Goal: Task Accomplishment & Management: Complete application form

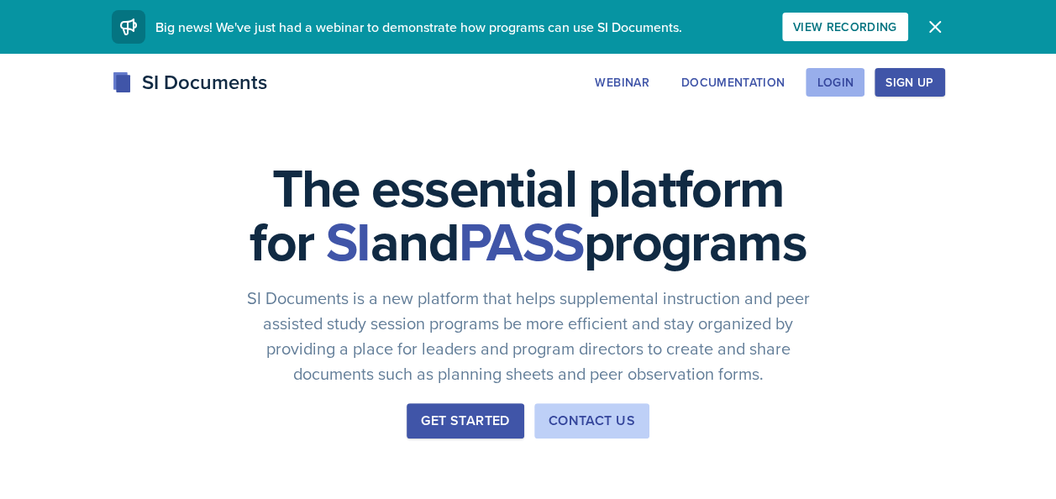
click at [851, 92] on button "Login" at bounding box center [834, 82] width 59 height 29
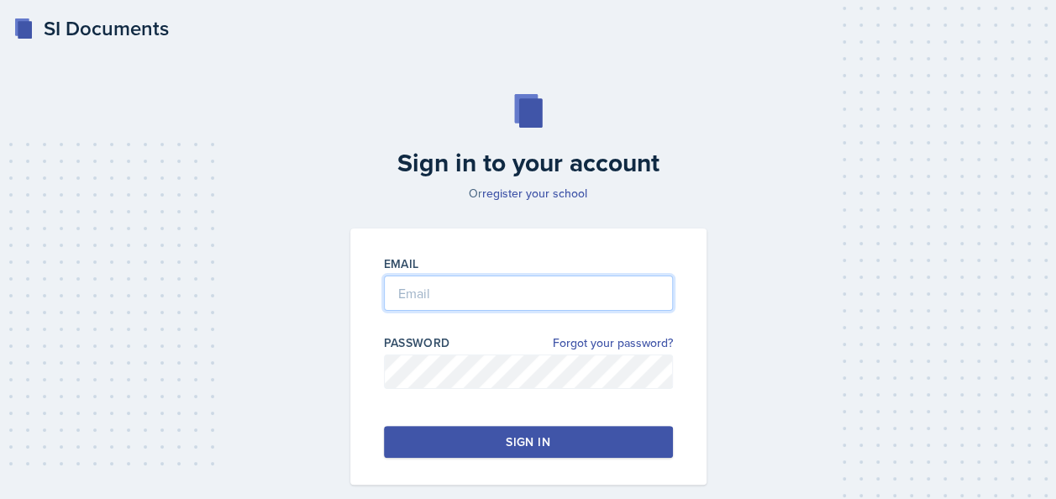
type input "[EMAIL_ADDRESS][DOMAIN_NAME]"
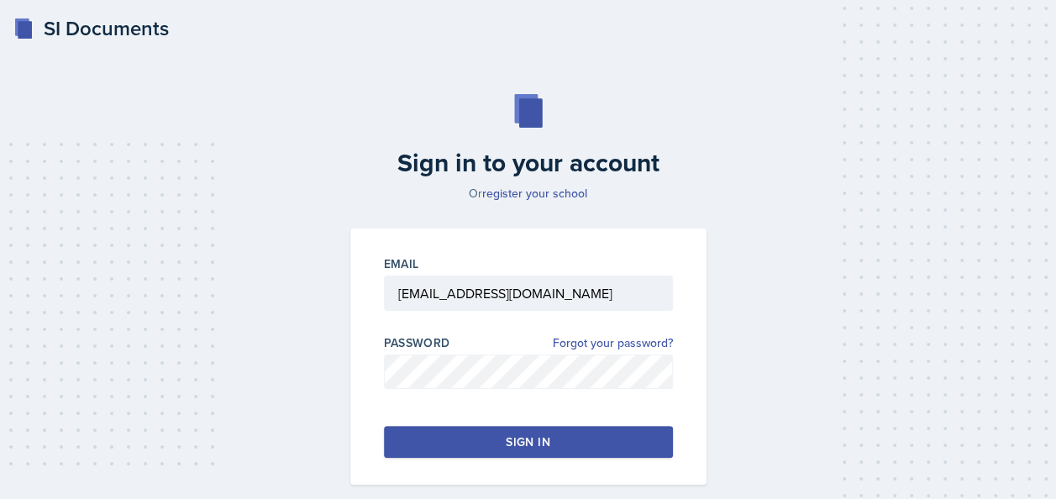
click at [591, 440] on button "Sign in" at bounding box center [528, 442] width 289 height 32
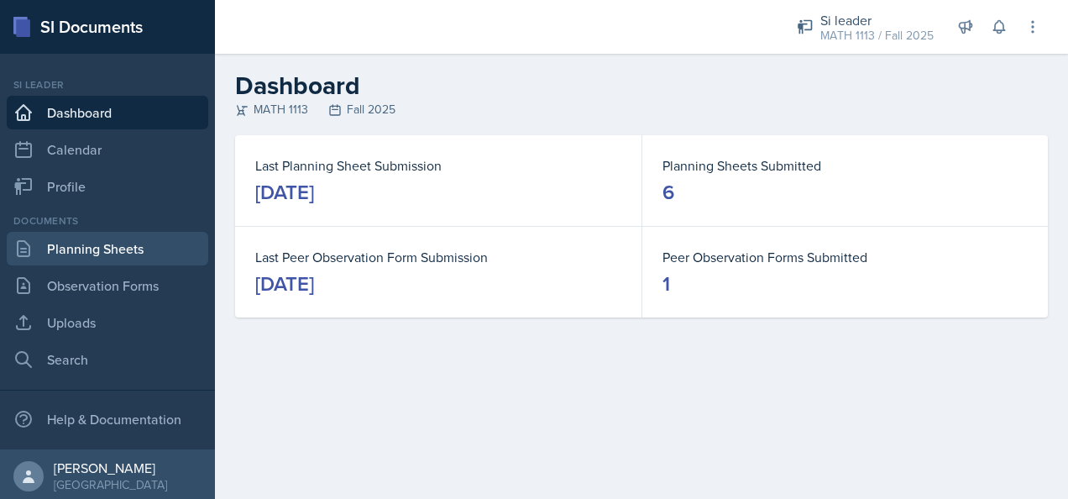
click at [89, 254] on link "Planning Sheets" at bounding box center [108, 249] width 202 height 34
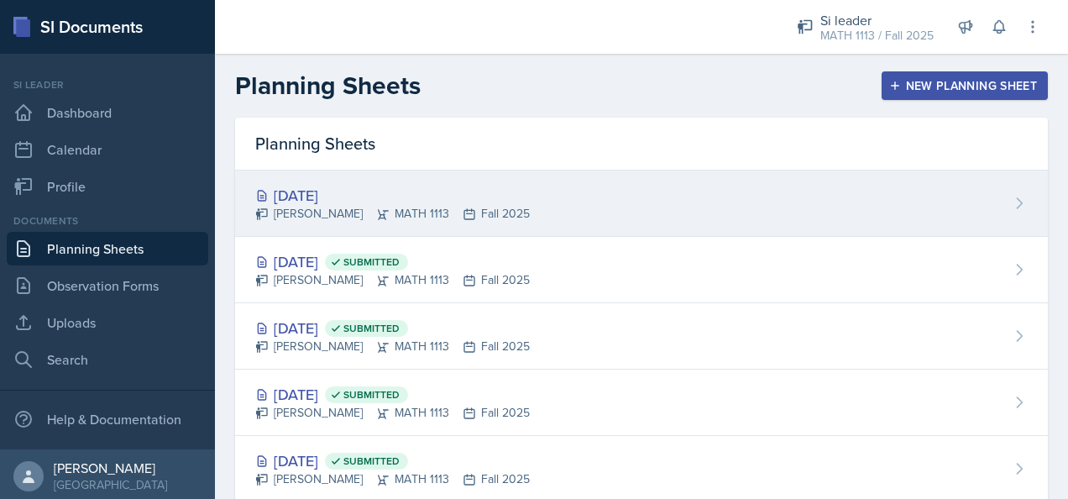
click at [444, 211] on div "[PERSON_NAME] MATH 1113 Fall 2025" at bounding box center [392, 214] width 275 height 18
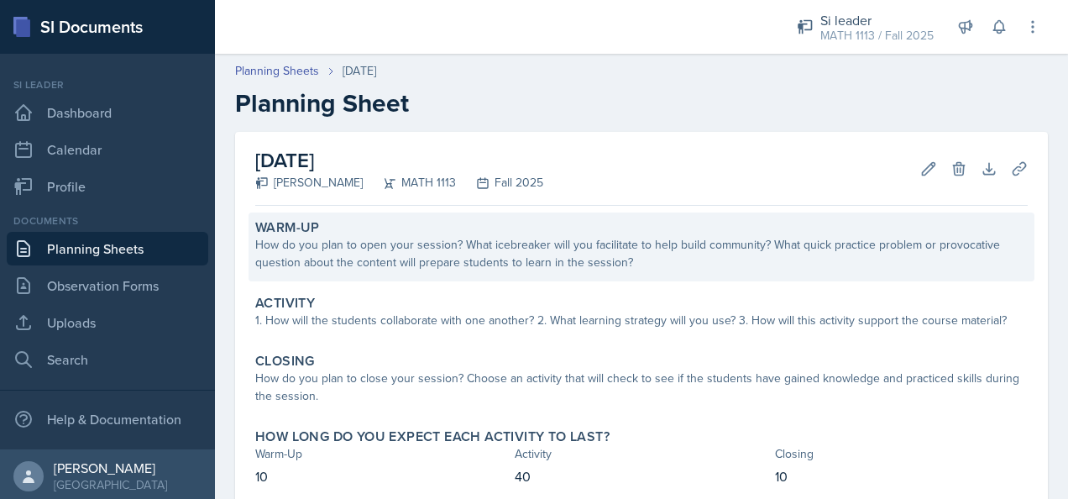
click at [435, 267] on div "How do you plan to open your session? What icebreaker will you facilitate to he…" at bounding box center [641, 253] width 773 height 35
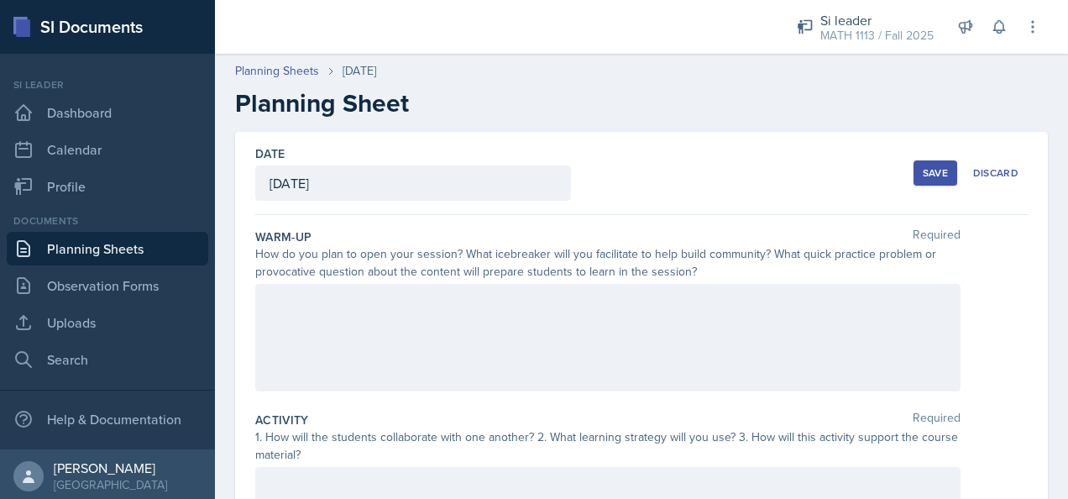
click at [457, 321] on div at bounding box center [607, 337] width 705 height 107
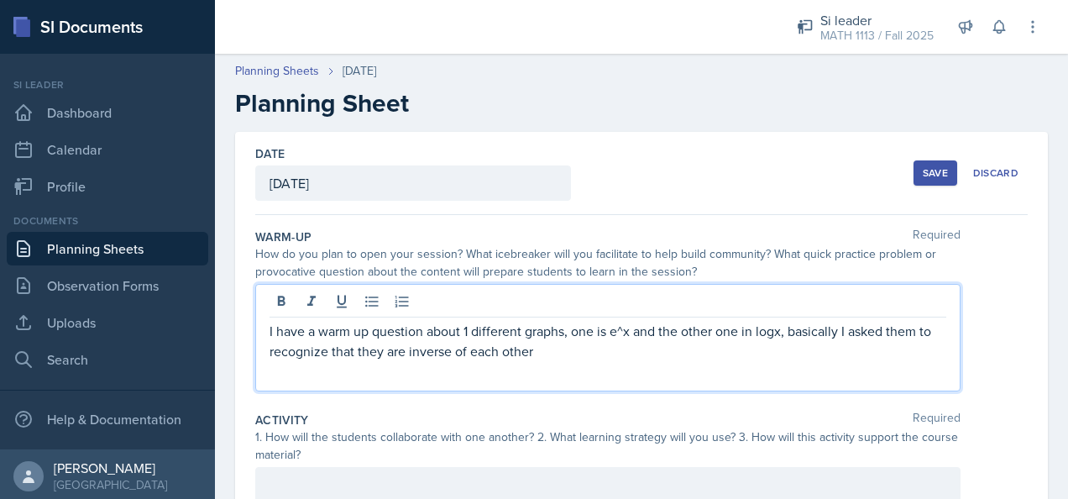
click at [779, 334] on p "I have a warm up question about 1 different graphs, one is e^x and the other on…" at bounding box center [608, 341] width 677 height 40
click at [539, 361] on div "I have a warm up question about 1 different graphs, one is e^x and the other on…" at bounding box center [607, 337] width 705 height 107
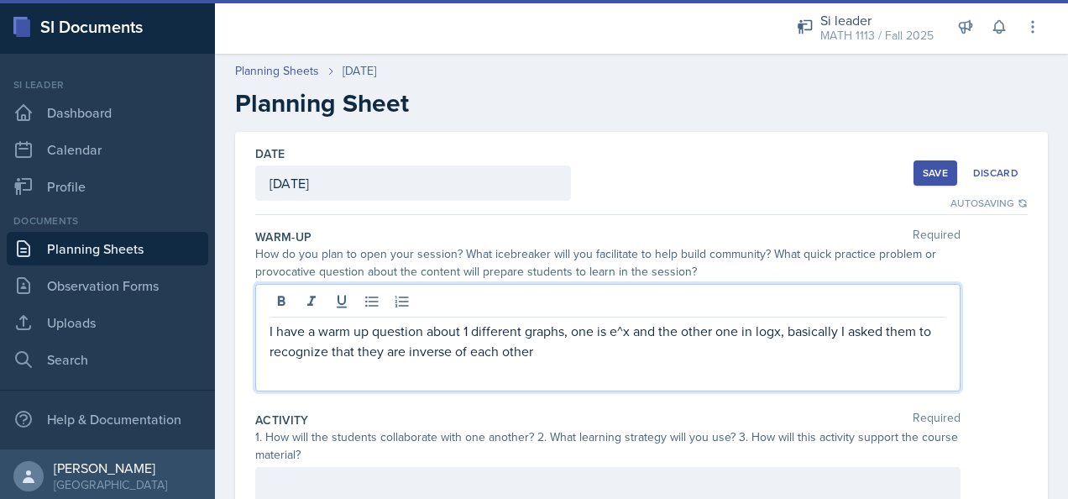
drag, startPoint x: 536, startPoint y: 346, endPoint x: 358, endPoint y: 365, distance: 179.1
click at [358, 365] on div "I have a warm up question about 1 different graphs, one is e^x and the other on…" at bounding box center [607, 337] width 705 height 107
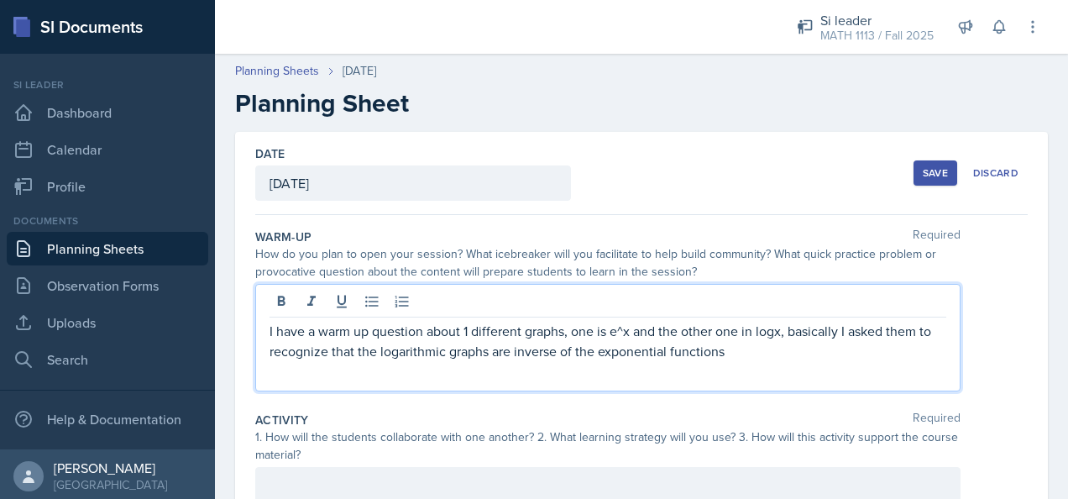
click at [484, 352] on p "I have a warm up question about 1 different graphs, one is e^x and the other on…" at bounding box center [608, 341] width 677 height 40
drag, startPoint x: 485, startPoint y: 354, endPoint x: 579, endPoint y: 376, distance: 96.8
click at [485, 354] on p "I have a warm up question about 1 different graphs, one is e^x and the other on…" at bounding box center [608, 341] width 677 height 40
click at [468, 328] on p "I have a warm up question about 1 different graph, one is e^x and the other one…" at bounding box center [608, 341] width 677 height 40
click at [773, 354] on p "I have a warmup question about 2 different graphs, one is e^x and the other one…" at bounding box center [608, 341] width 677 height 40
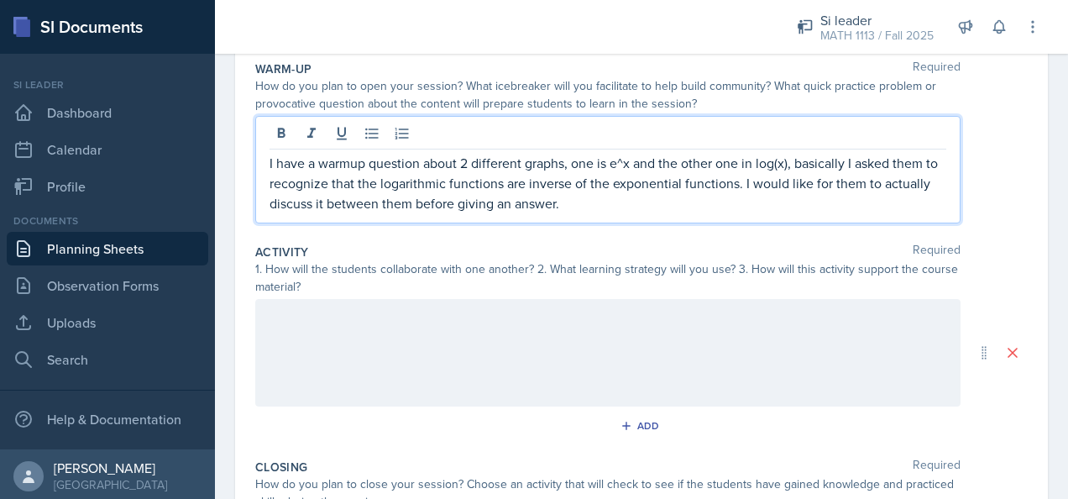
click at [383, 348] on div at bounding box center [607, 352] width 705 height 107
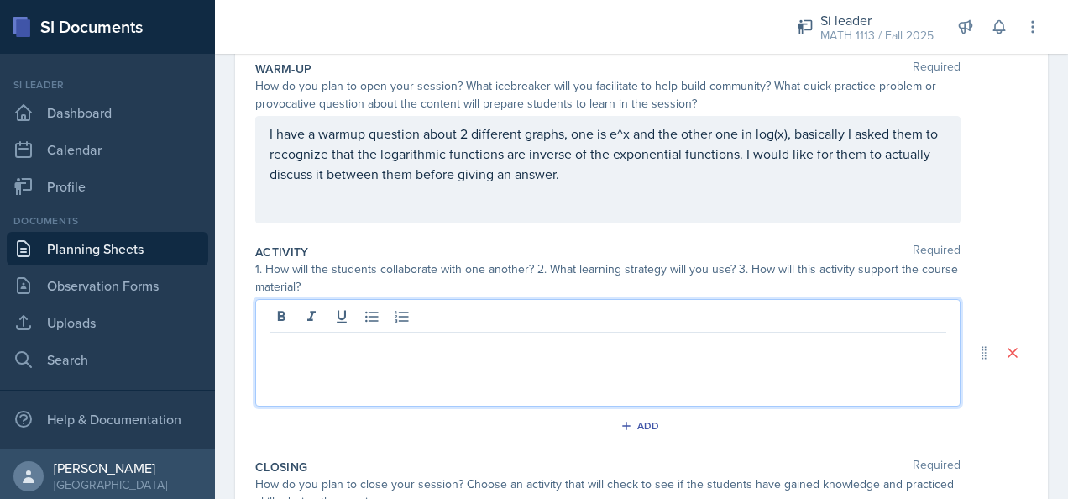
scroll to position [197, 0]
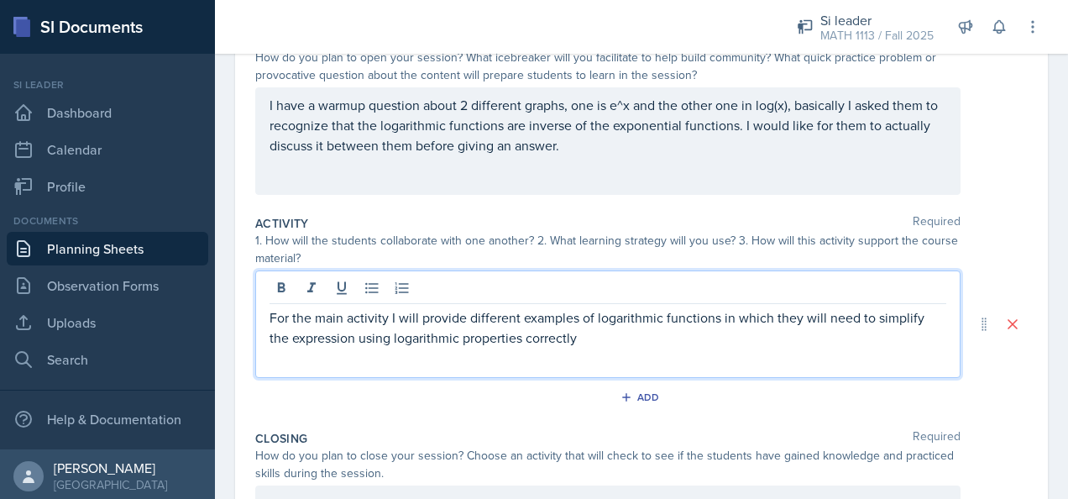
click at [600, 344] on p "For the main activity I will provide different examples of logarithmic function…" at bounding box center [608, 327] width 677 height 40
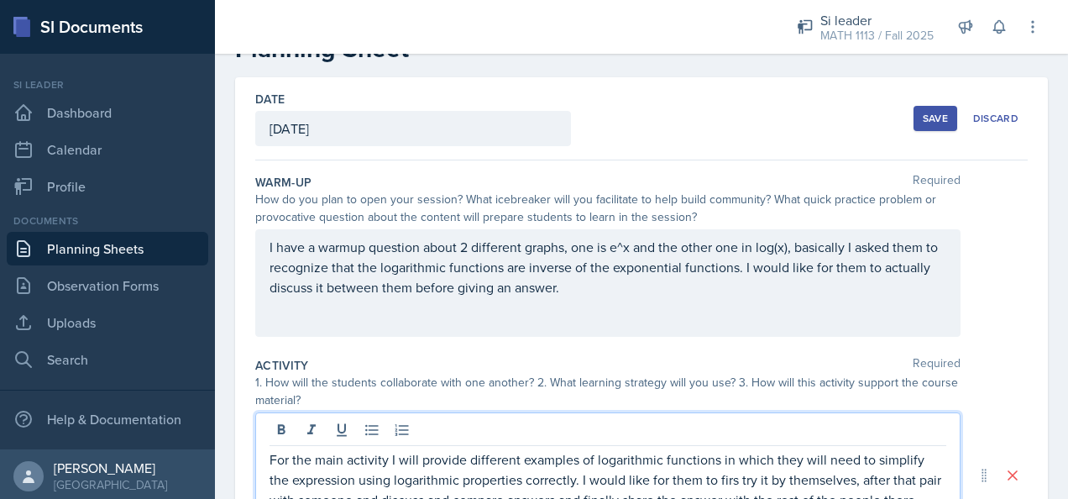
scroll to position [0, 0]
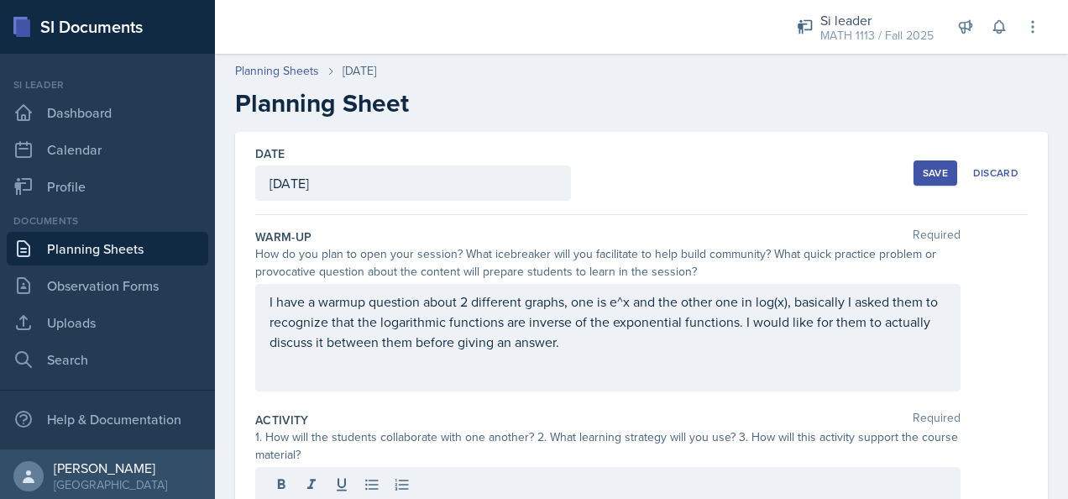
click at [930, 170] on div "Save" at bounding box center [935, 172] width 25 height 13
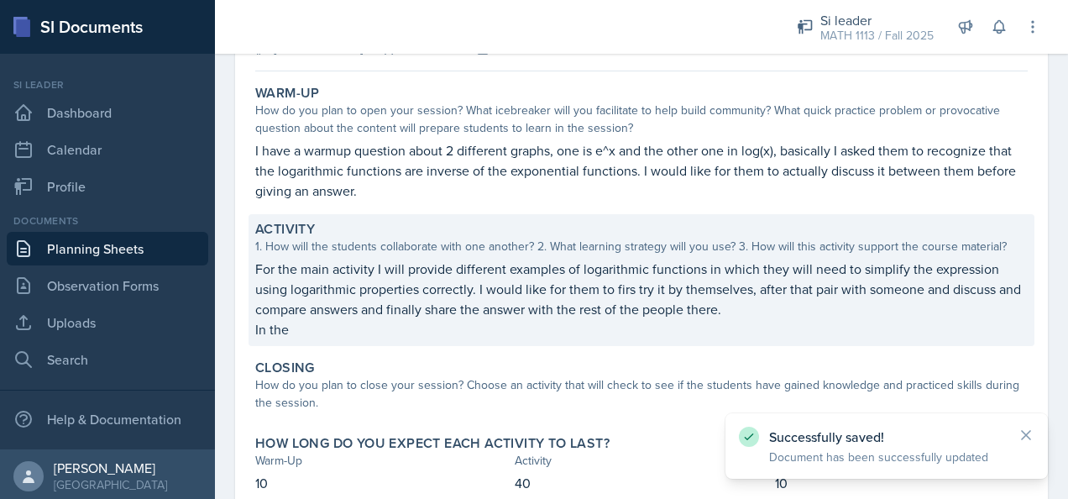
scroll to position [244, 0]
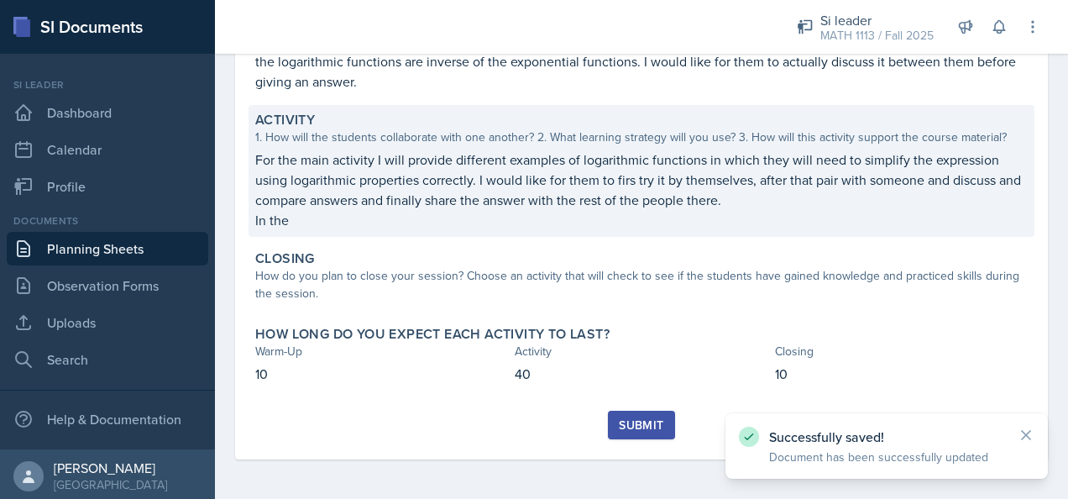
click at [477, 178] on p "For the main activity I will provide different examples of logarithmic function…" at bounding box center [641, 179] width 773 height 60
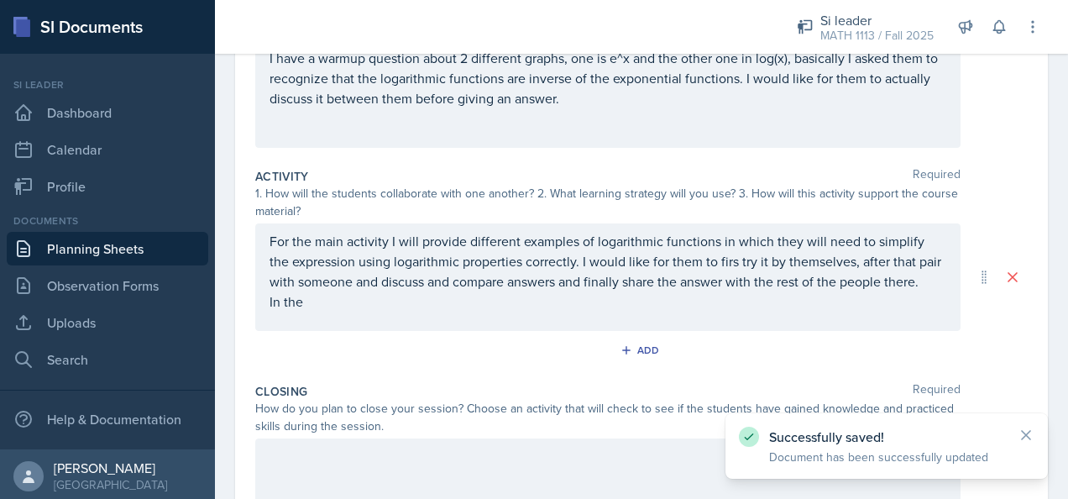
click at [327, 312] on div "For the main activity I will provide different examples of logarithmic function…" at bounding box center [608, 271] width 677 height 81
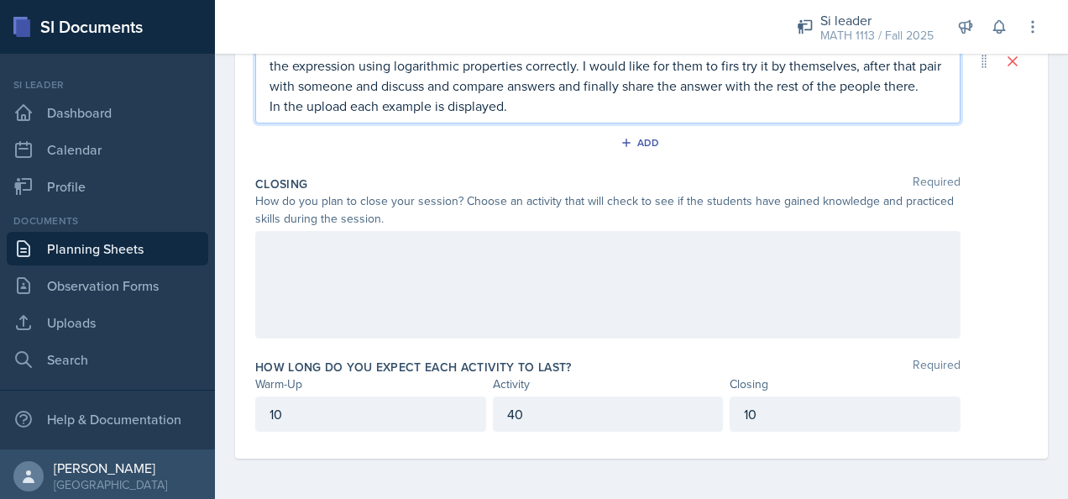
click at [366, 271] on div at bounding box center [607, 284] width 705 height 107
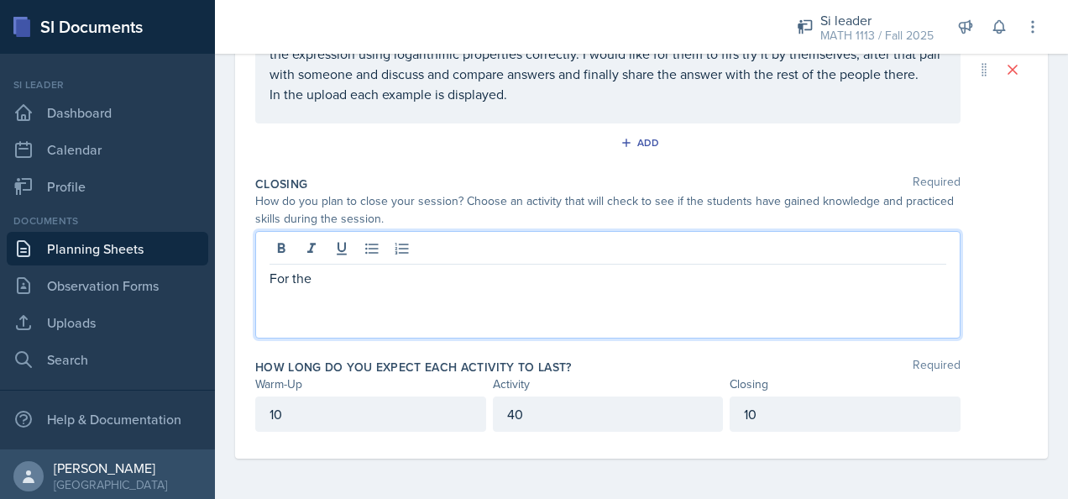
scroll to position [205, 0]
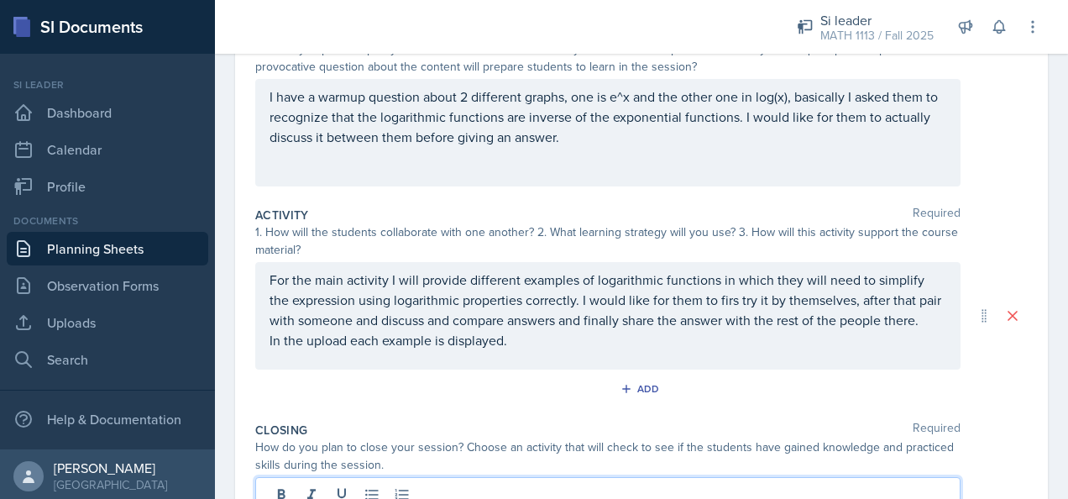
click at [339, 330] on p "For the main activity I will provide different examples of logarithmic function…" at bounding box center [608, 300] width 677 height 60
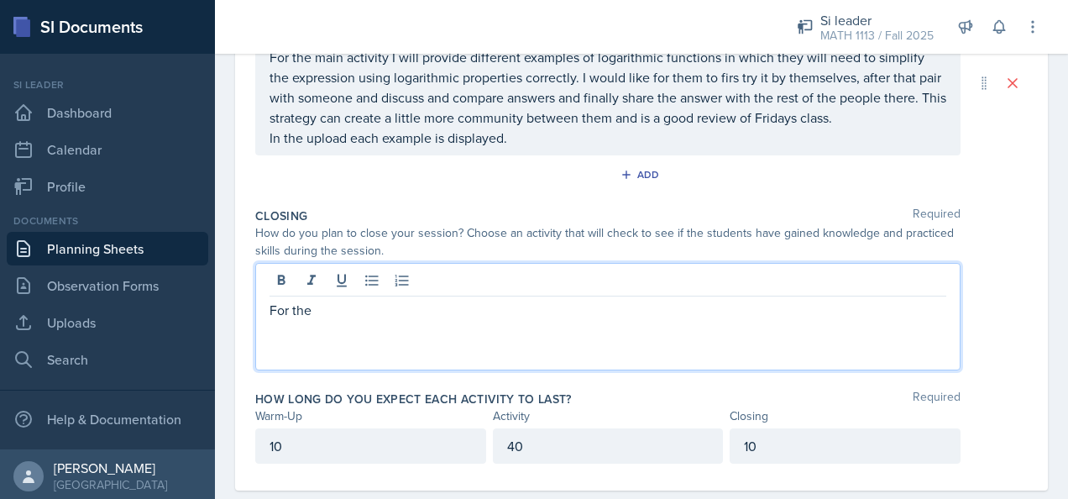
click at [343, 300] on p "For the" at bounding box center [608, 310] width 677 height 20
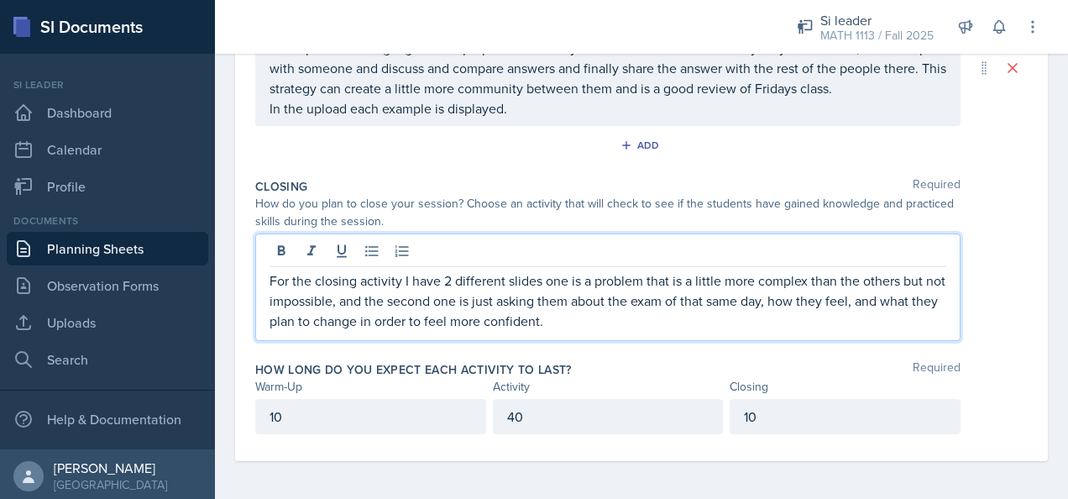
click at [446, 176] on div "Closing Required How do you plan to close your session? Choose an activity that…" at bounding box center [641, 262] width 773 height 183
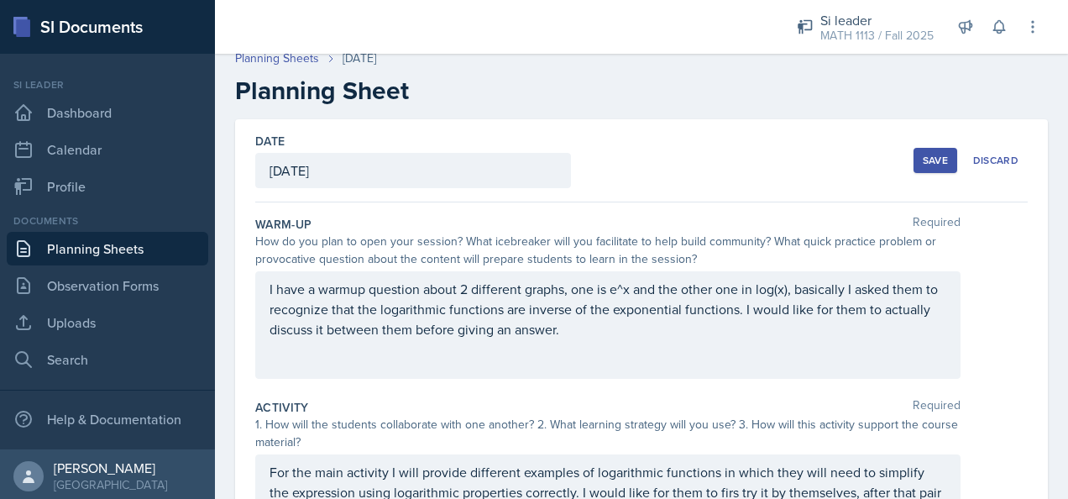
scroll to position [0, 0]
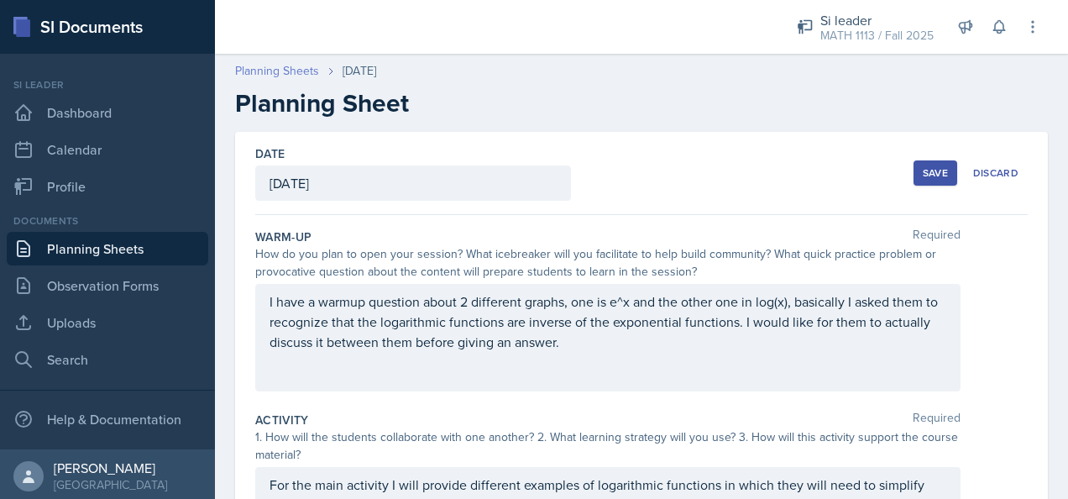
click at [304, 65] on link "Planning Sheets" at bounding box center [277, 71] width 84 height 18
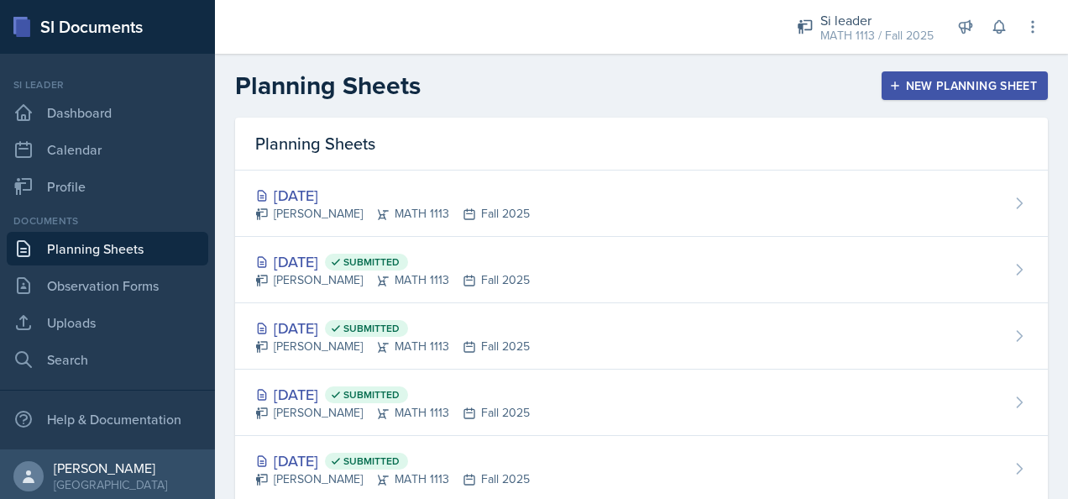
click at [957, 81] on div "New Planning Sheet" at bounding box center [965, 85] width 144 height 13
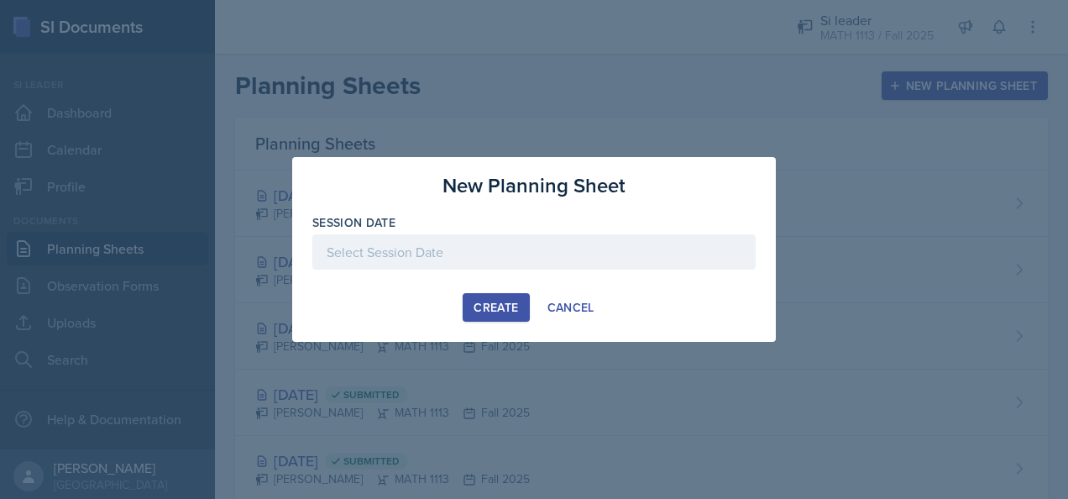
click at [433, 245] on div at bounding box center [533, 251] width 443 height 35
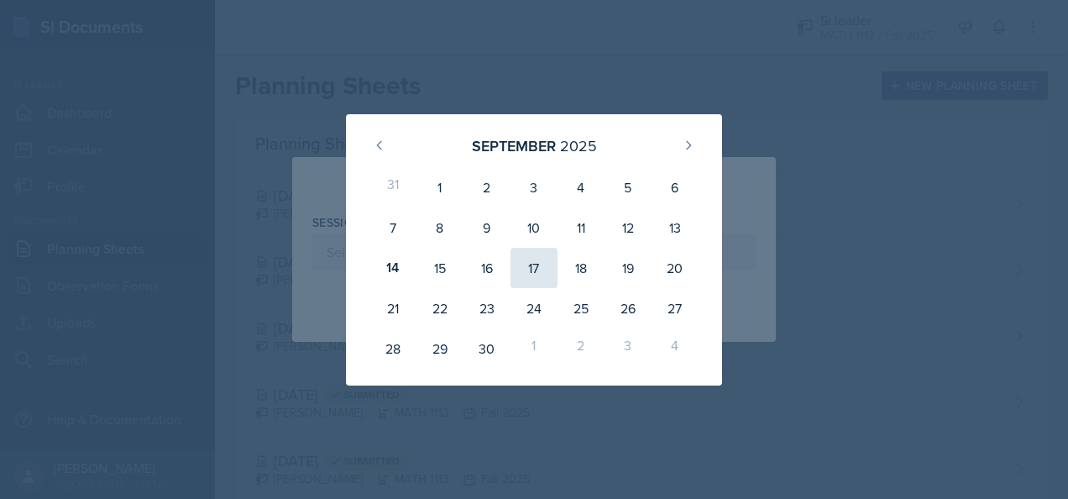
click at [543, 256] on div "17" at bounding box center [534, 268] width 47 height 40
type input "[DATE]"
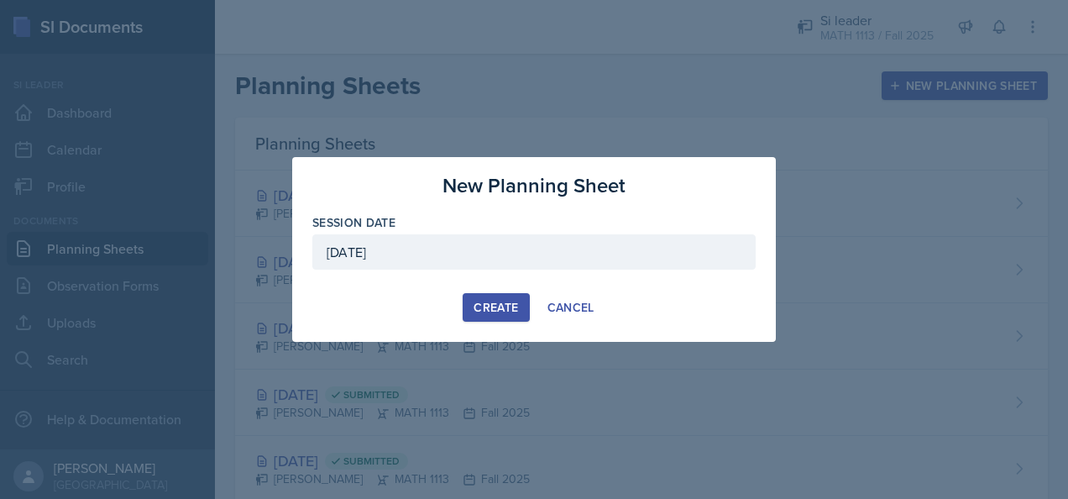
click at [509, 297] on button "Create" at bounding box center [496, 307] width 66 height 29
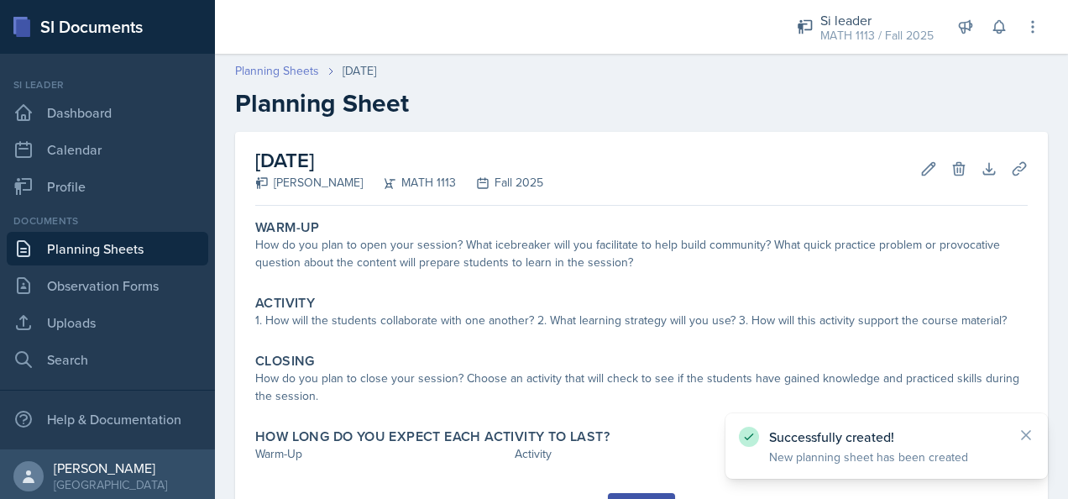
click at [291, 69] on link "Planning Sheets" at bounding box center [277, 71] width 84 height 18
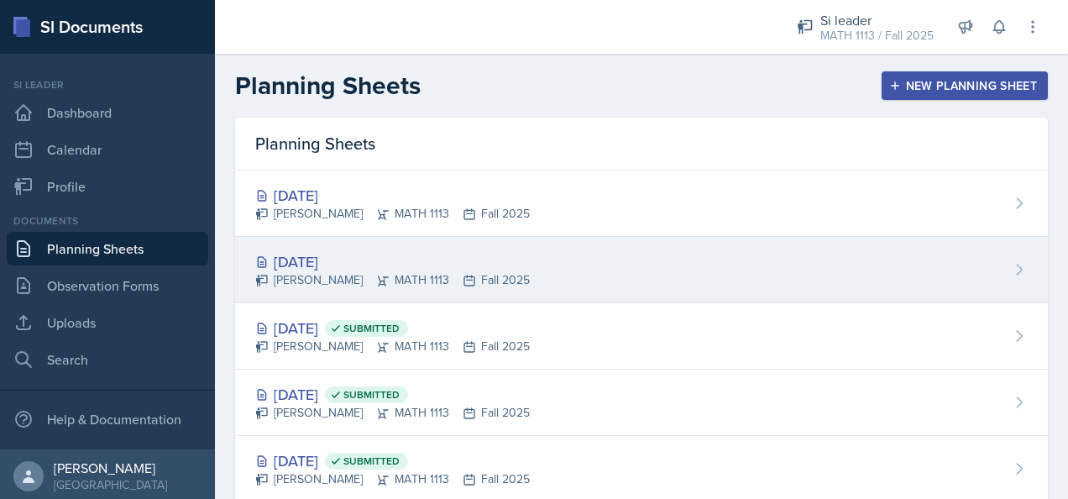
click at [366, 249] on div "[DATE] [PERSON_NAME] MATH 1113 Fall 2025" at bounding box center [641, 270] width 813 height 66
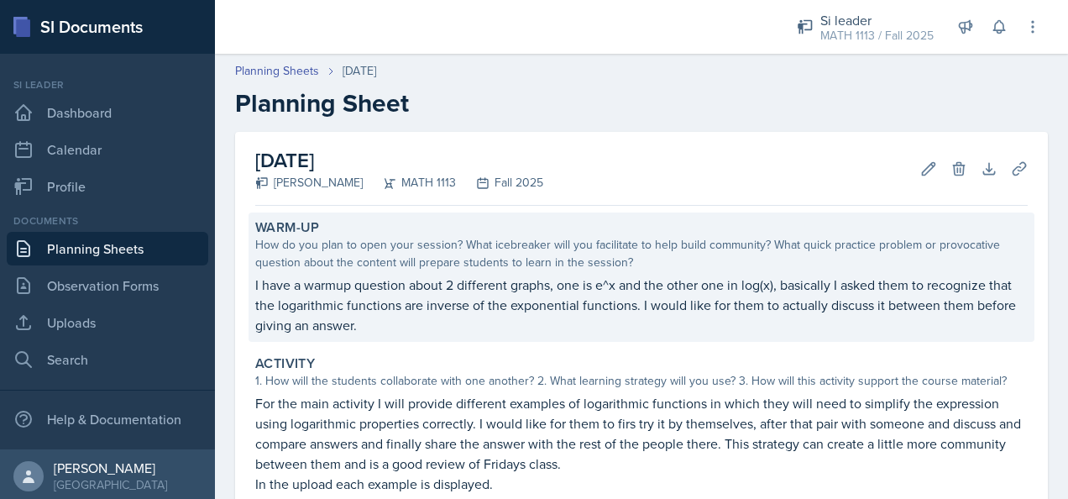
click at [370, 321] on p "I have a warmup question about 2 different graphs, one is e^x and the other one…" at bounding box center [641, 305] width 773 height 60
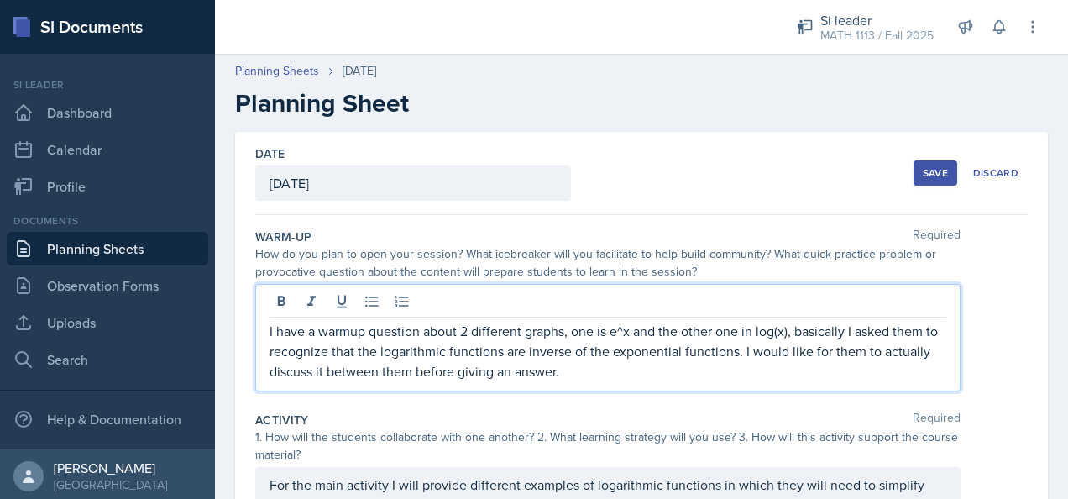
drag, startPoint x: 629, startPoint y: 345, endPoint x: 249, endPoint y: 339, distance: 379.6
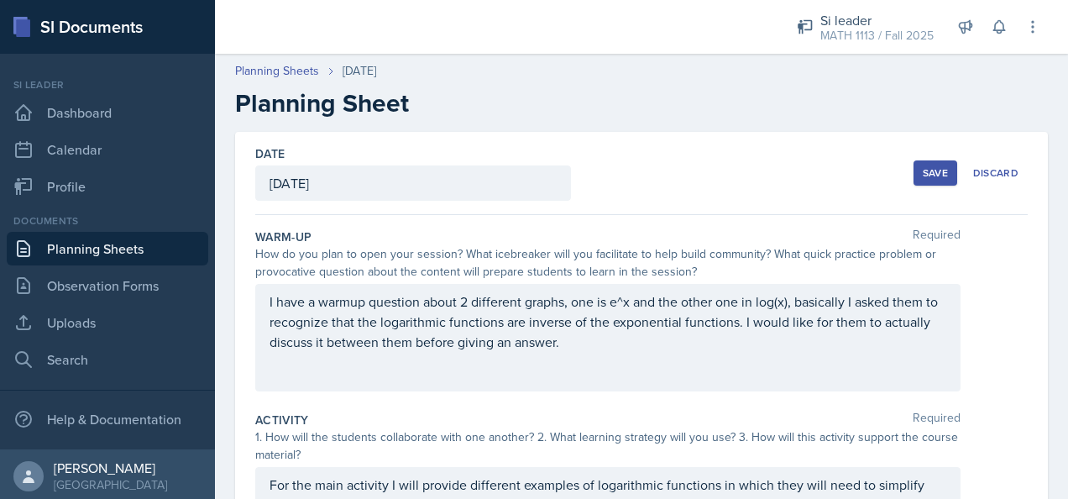
click at [632, 340] on p "I have a warmup question about 2 different graphs, one is e^x and the other one…" at bounding box center [608, 321] width 677 height 60
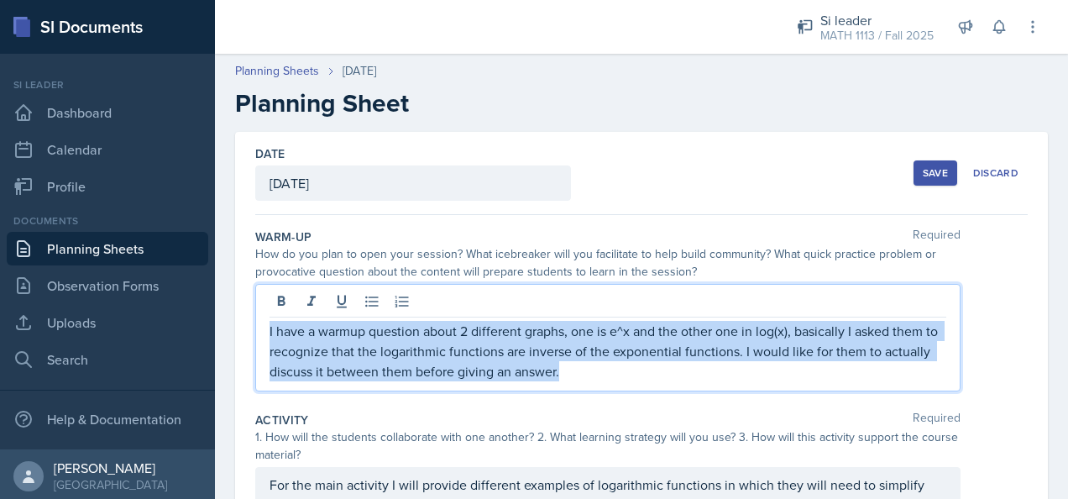
drag, startPoint x: 611, startPoint y: 373, endPoint x: 248, endPoint y: 325, distance: 366.8
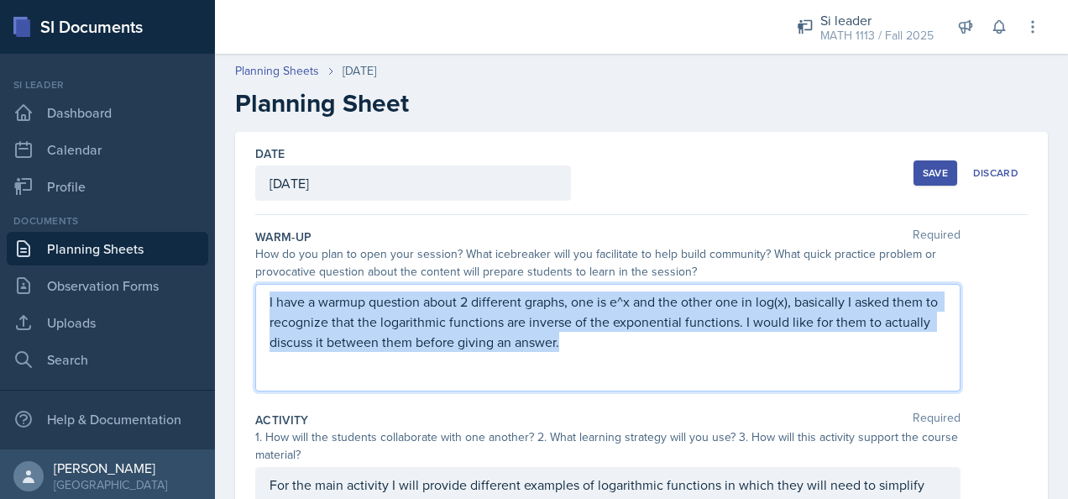
copy p "I have a warmup question about 2 different graphs, one is e^x and the other one…"
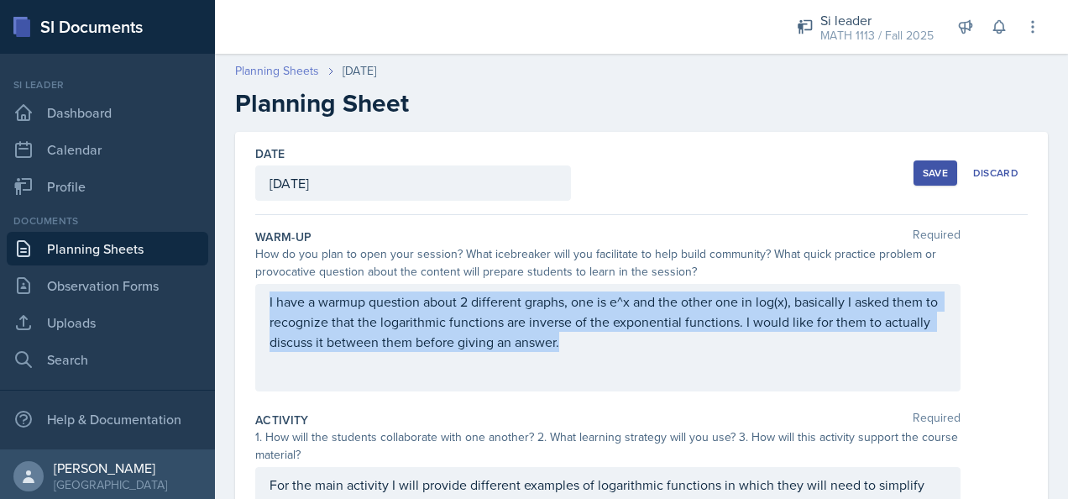
click at [297, 71] on link "Planning Sheets" at bounding box center [277, 71] width 84 height 18
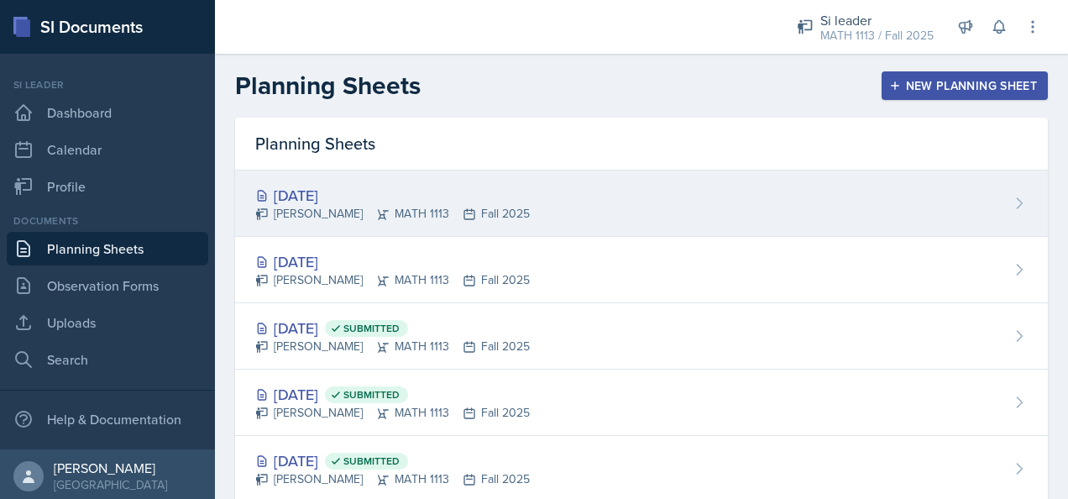
click at [395, 206] on div "[PERSON_NAME] MATH 1113 Fall 2025" at bounding box center [392, 214] width 275 height 18
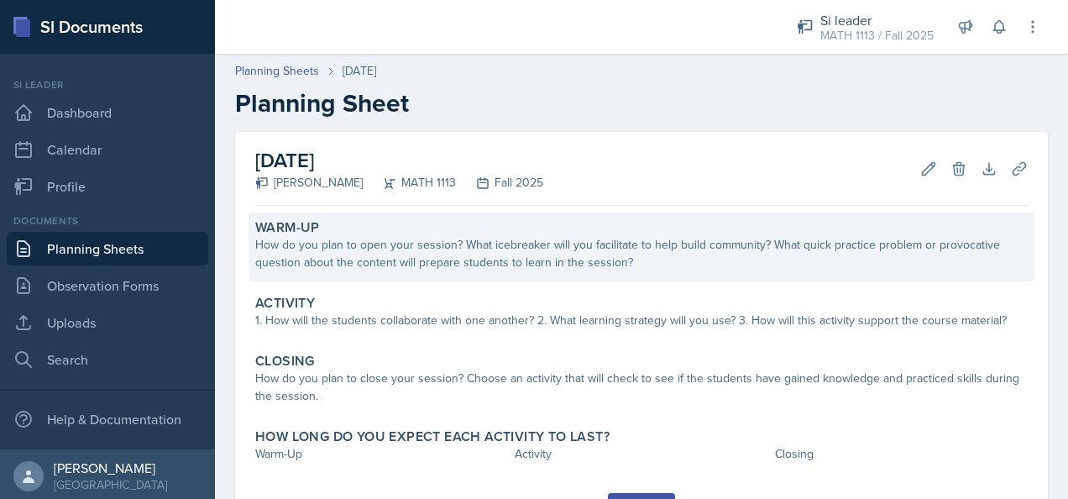
click at [438, 247] on div "How do you plan to open your session? What icebreaker will you facilitate to he…" at bounding box center [641, 253] width 773 height 35
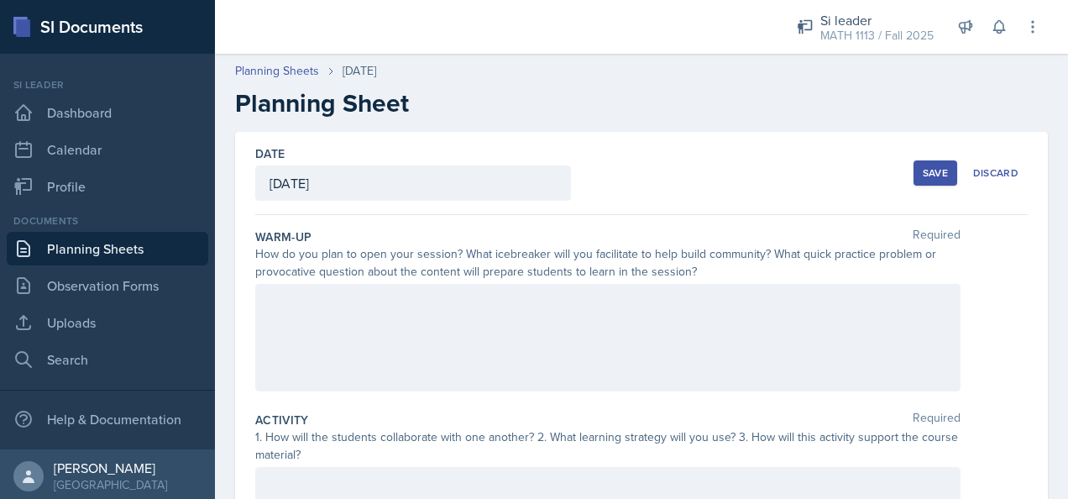
click at [401, 297] on div at bounding box center [607, 337] width 705 height 107
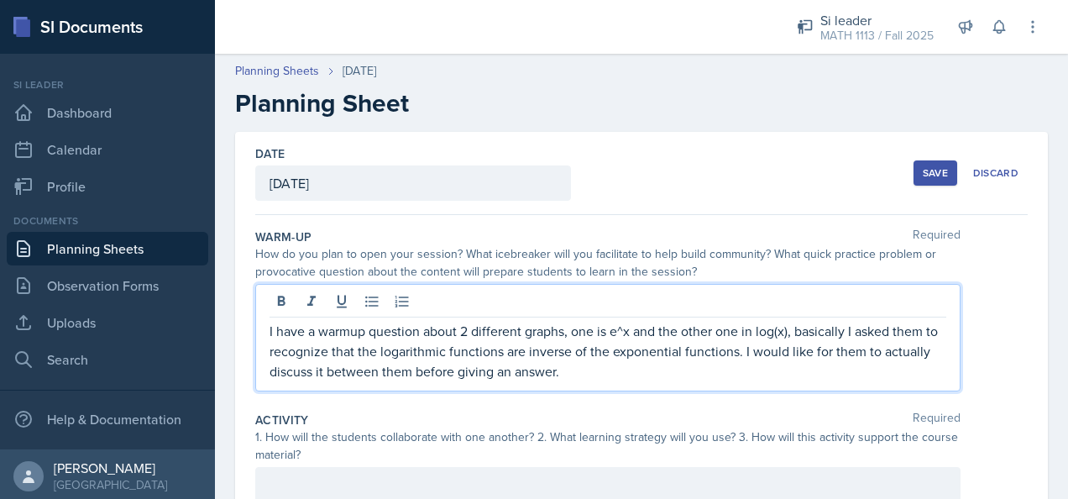
click at [395, 236] on div "Warm-Up Required" at bounding box center [641, 236] width 773 height 17
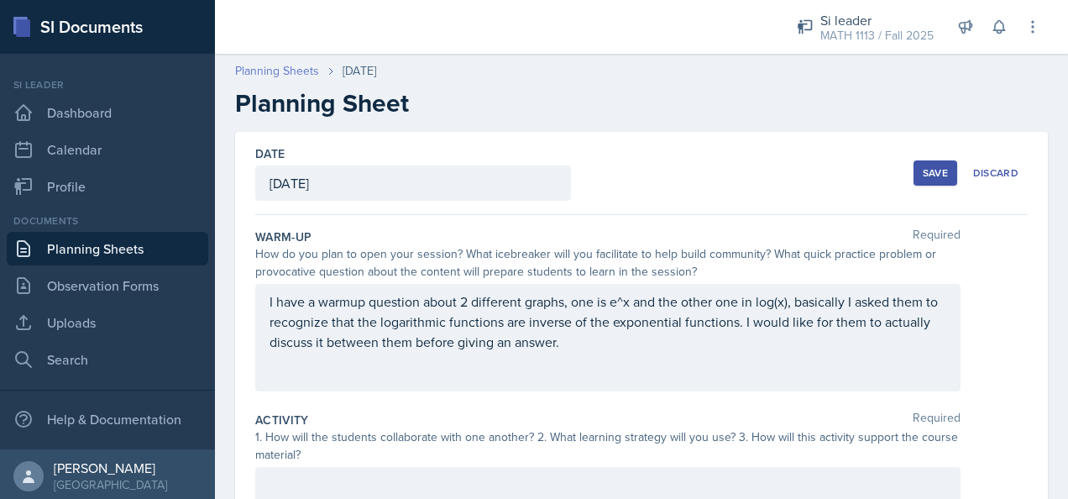
click at [304, 74] on link "Planning Sheets" at bounding box center [277, 71] width 84 height 18
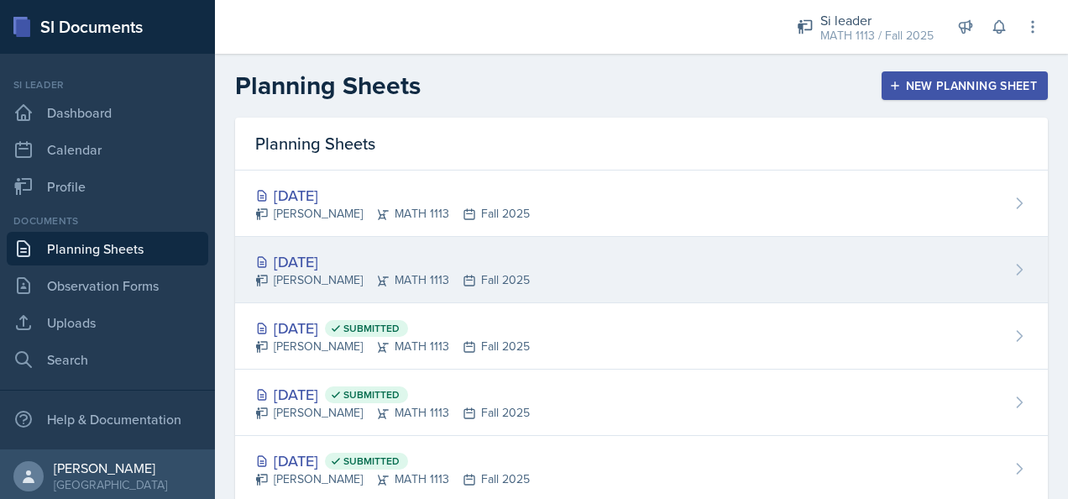
click at [398, 271] on div "[PERSON_NAME] MATH 1113 Fall 2025" at bounding box center [392, 280] width 275 height 18
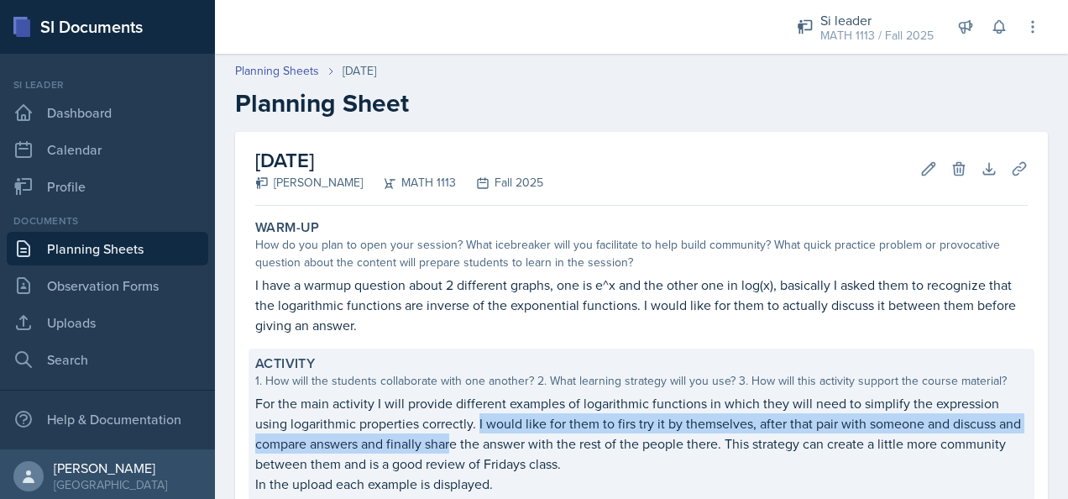
click at [478, 433] on p "For the main activity I will provide different examples of logarithmic function…" at bounding box center [641, 433] width 773 height 81
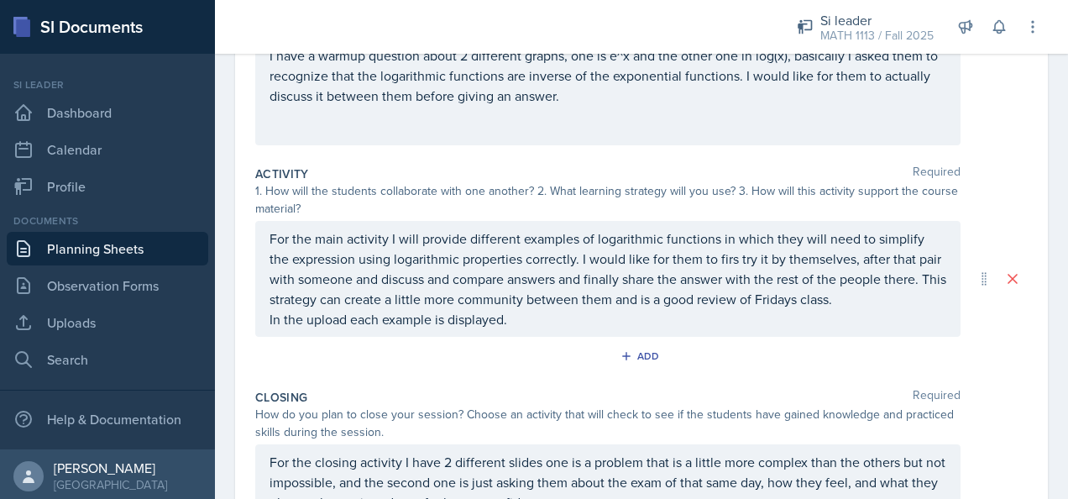
scroll to position [252, 0]
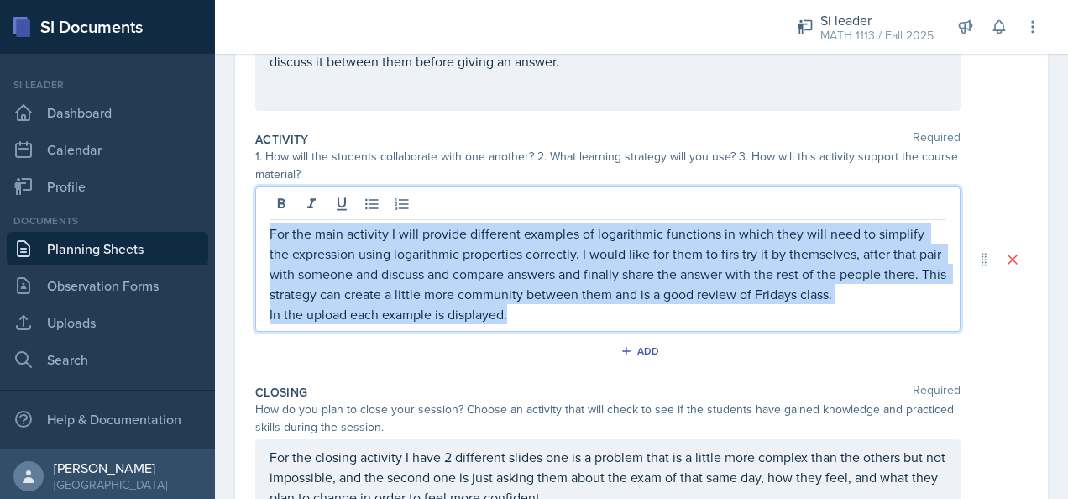
drag, startPoint x: 521, startPoint y: 321, endPoint x: 233, endPoint y: 239, distance: 299.6
click at [233, 239] on div "Date [DATE] [DATE] 31 1 2 3 4 5 6 7 8 9 10 11 12 13 14 15 16 17 18 19 20 21 22 …" at bounding box center [641, 279] width 853 height 856
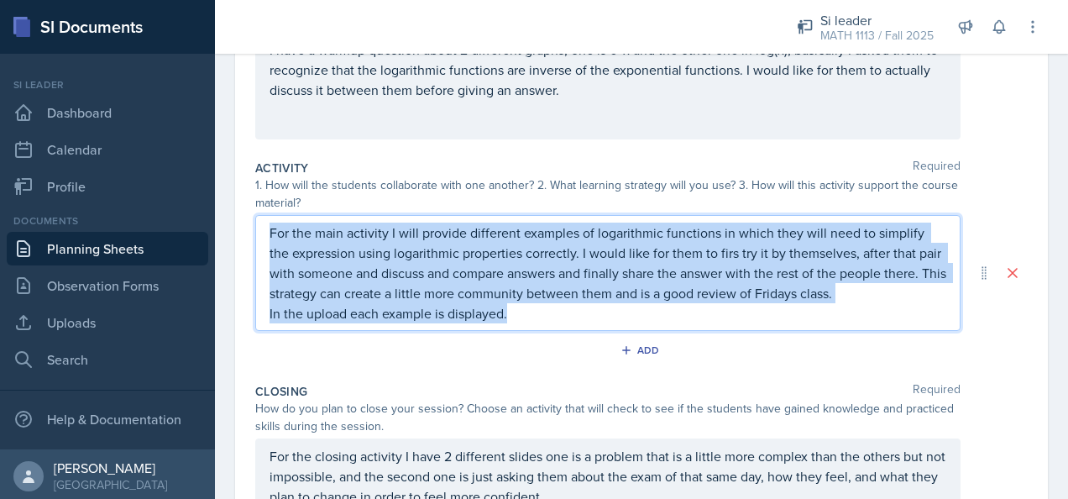
copy div "For the main activity I will provide different examples of logarithmic function…"
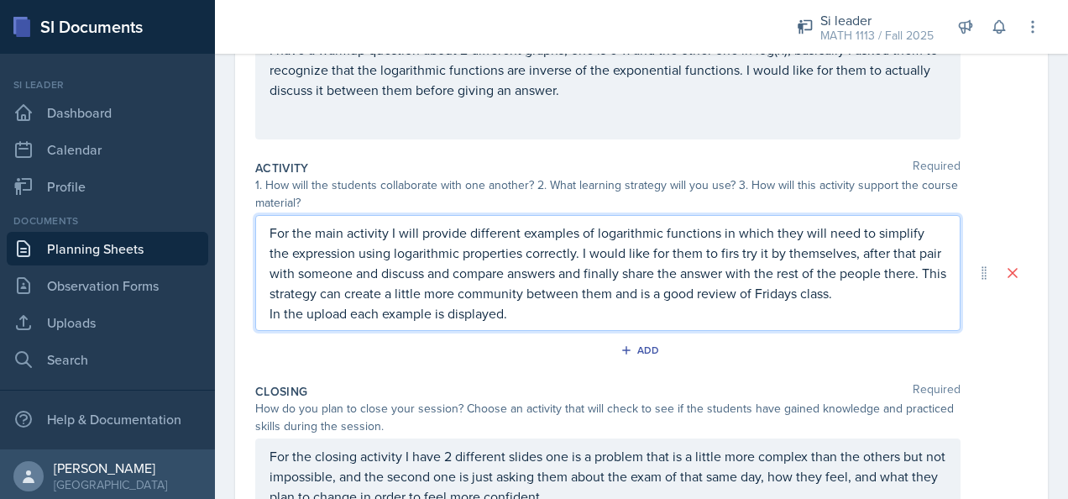
click at [417, 186] on div "1. How will the students collaborate with one another? 2. What learning strateg…" at bounding box center [607, 193] width 705 height 35
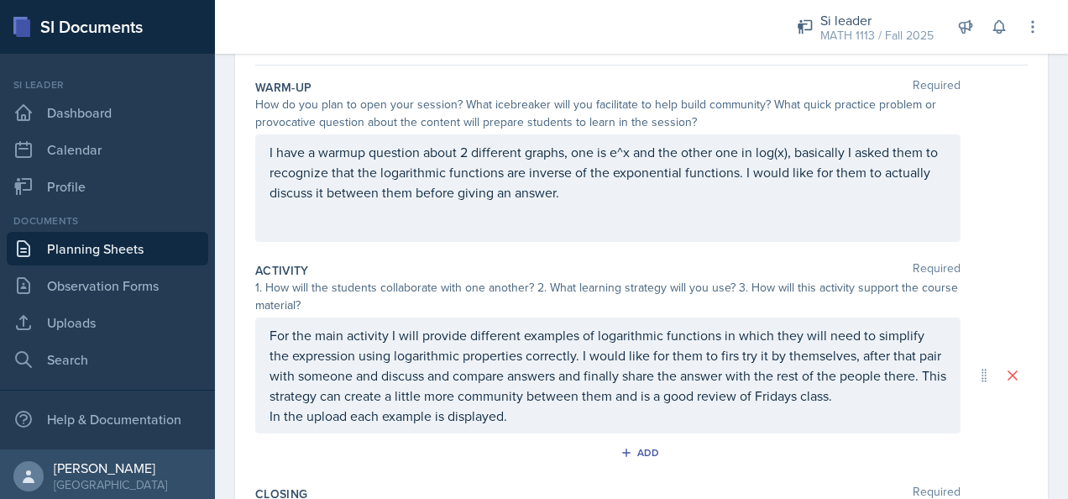
scroll to position [0, 0]
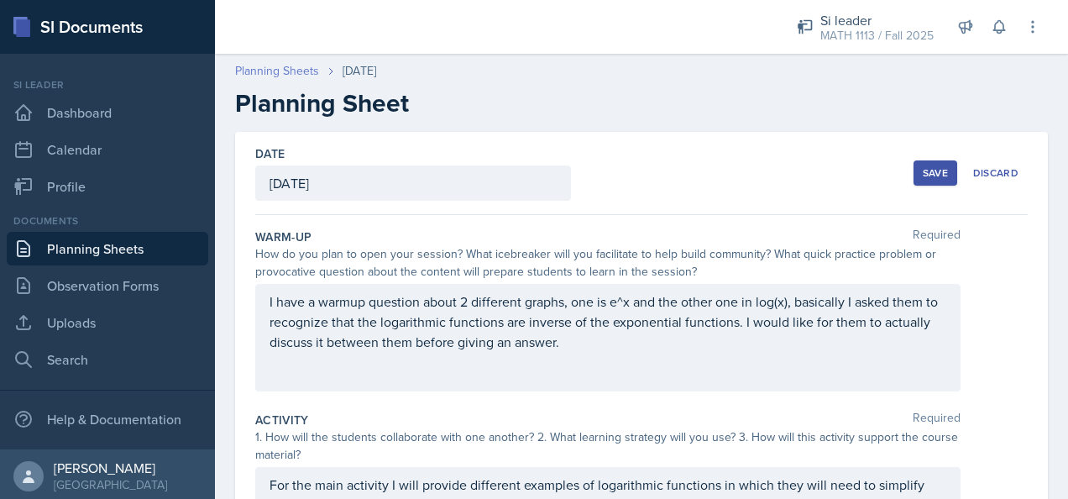
click at [296, 76] on link "Planning Sheets" at bounding box center [277, 71] width 84 height 18
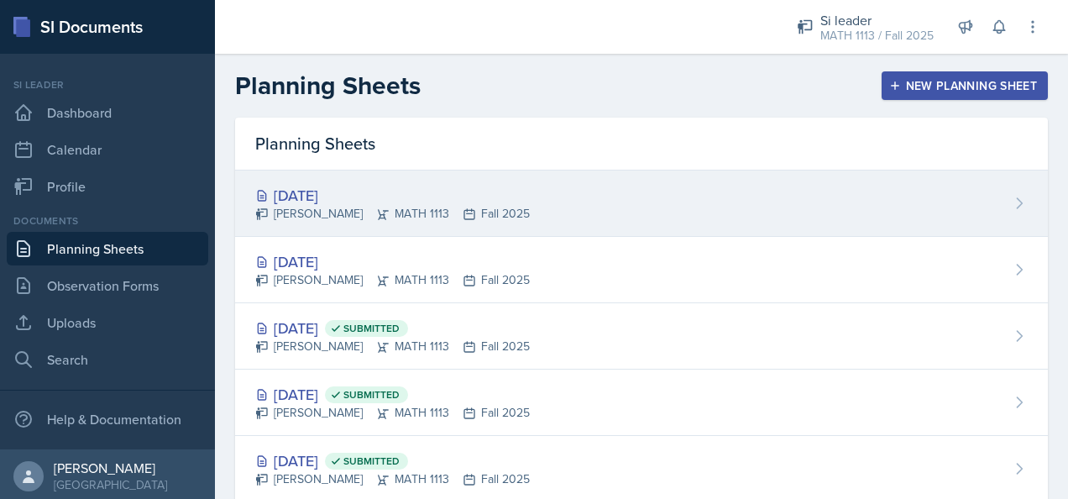
click at [443, 221] on div "[PERSON_NAME] MATH 1113 Fall 2025" at bounding box center [392, 214] width 275 height 18
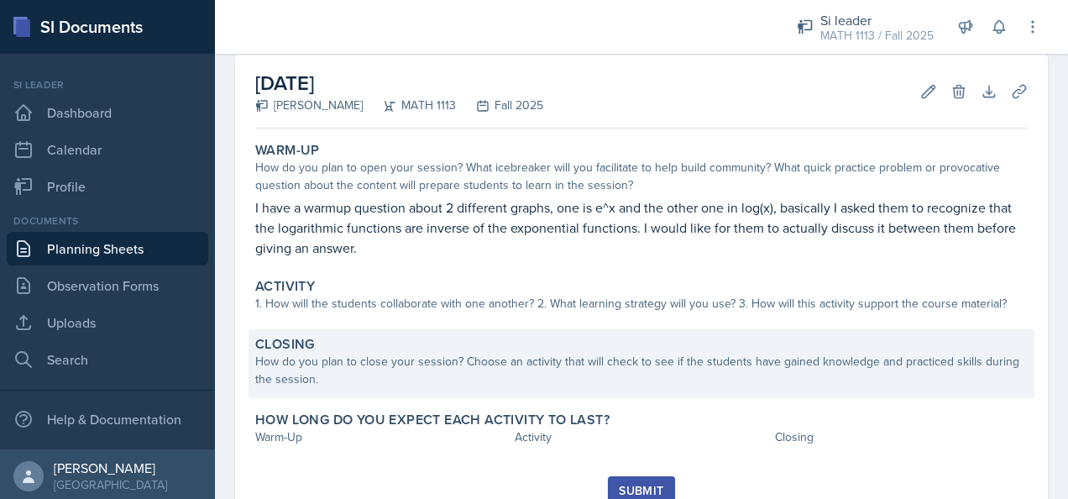
scroll to position [143, 0]
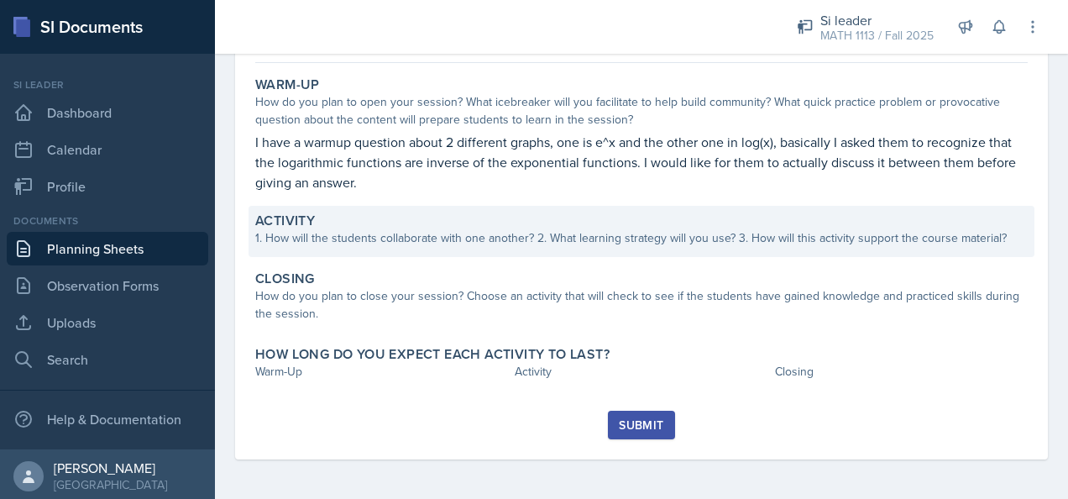
click at [485, 230] on div "1. How will the students collaborate with one another? 2. What learning strateg…" at bounding box center [641, 238] width 773 height 18
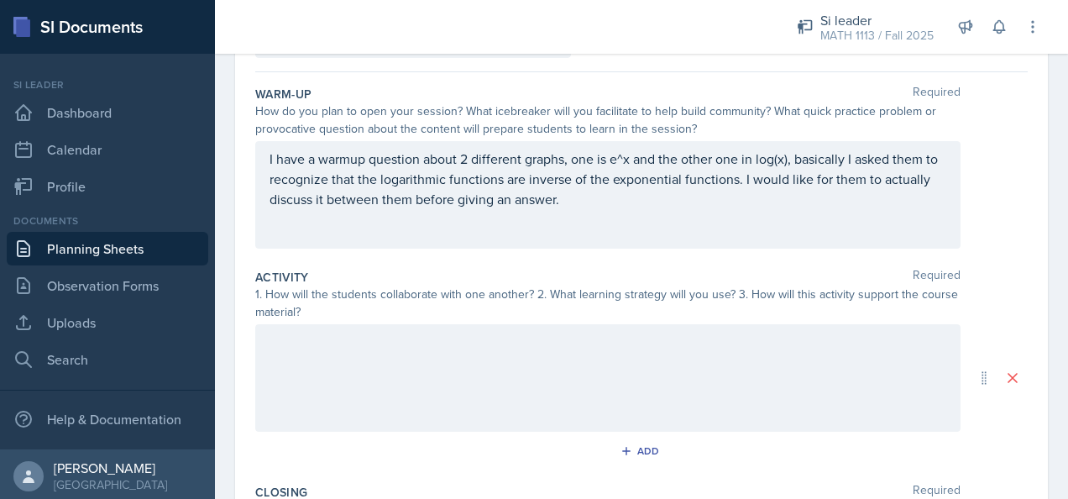
click at [378, 366] on div at bounding box center [607, 377] width 705 height 107
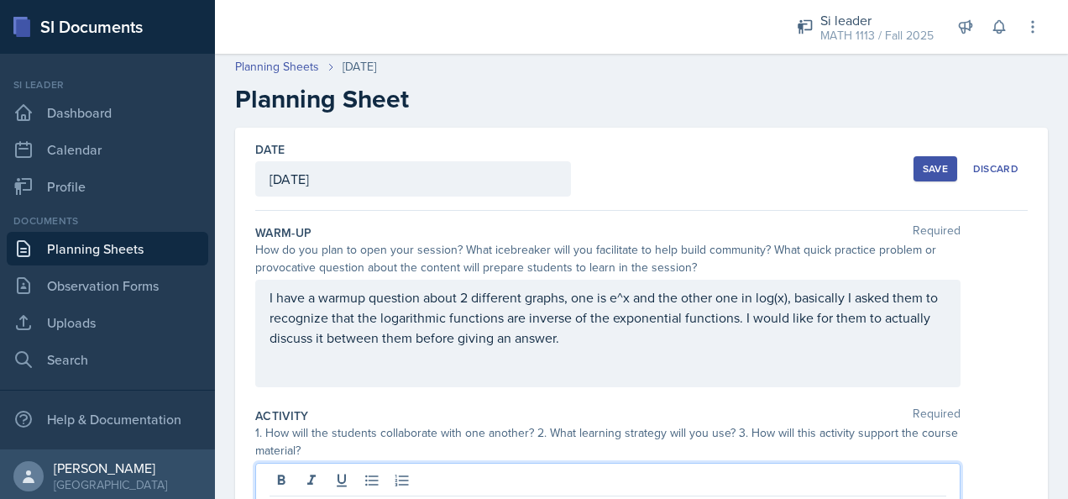
scroll to position [0, 0]
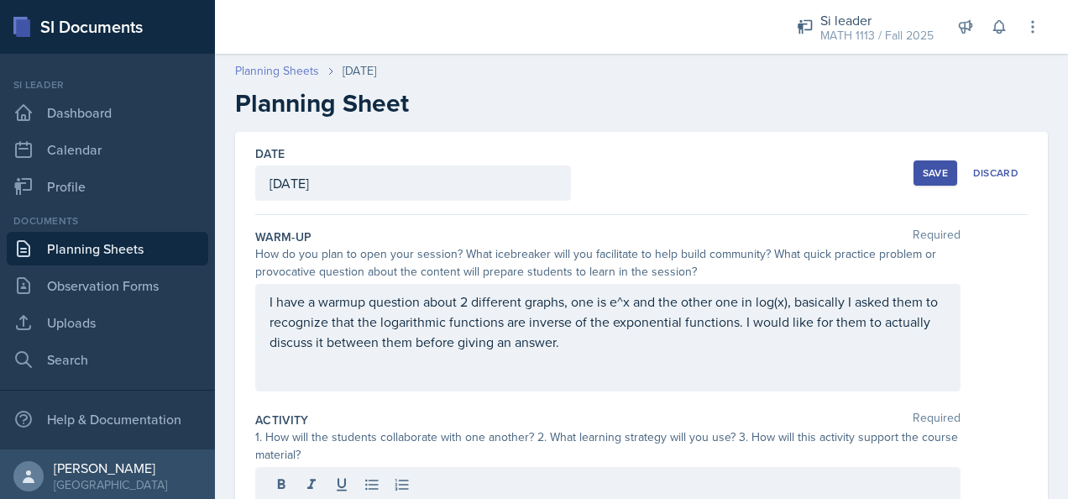
click at [295, 73] on link "Planning Sheets" at bounding box center [277, 71] width 84 height 18
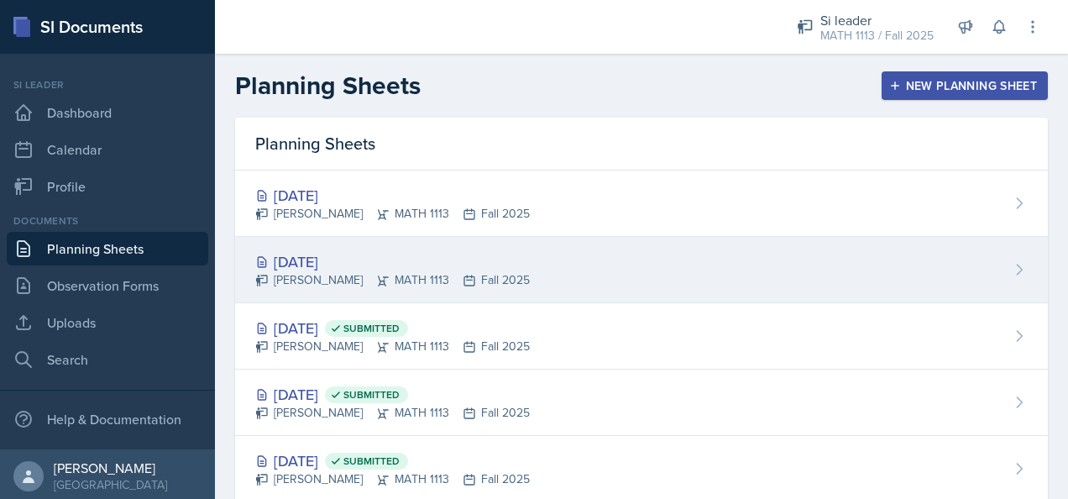
click at [380, 279] on div "[PERSON_NAME] MATH 1113 Fall 2025" at bounding box center [392, 280] width 275 height 18
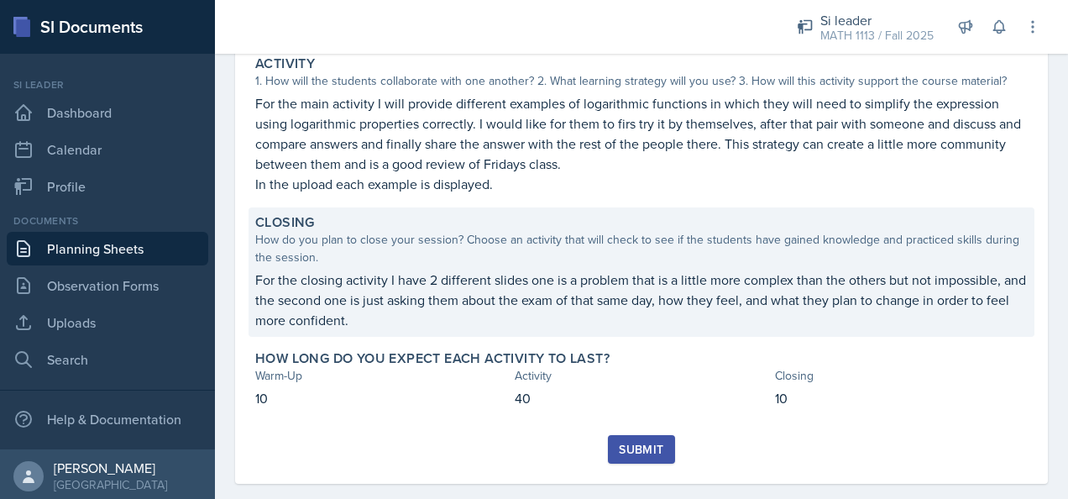
scroll to position [324, 0]
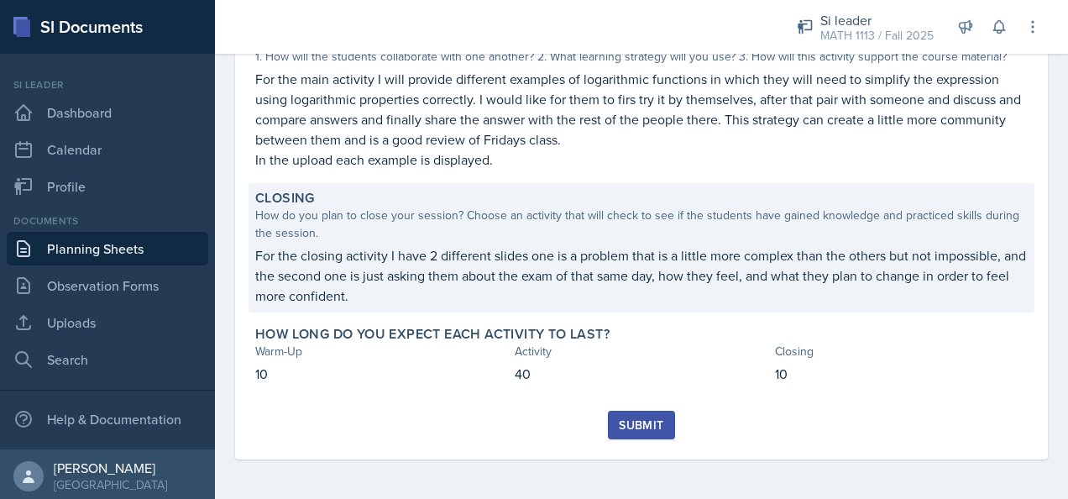
click at [531, 282] on p "For the closing activity I have 2 different slides one is a problem that is a l…" at bounding box center [641, 275] width 773 height 60
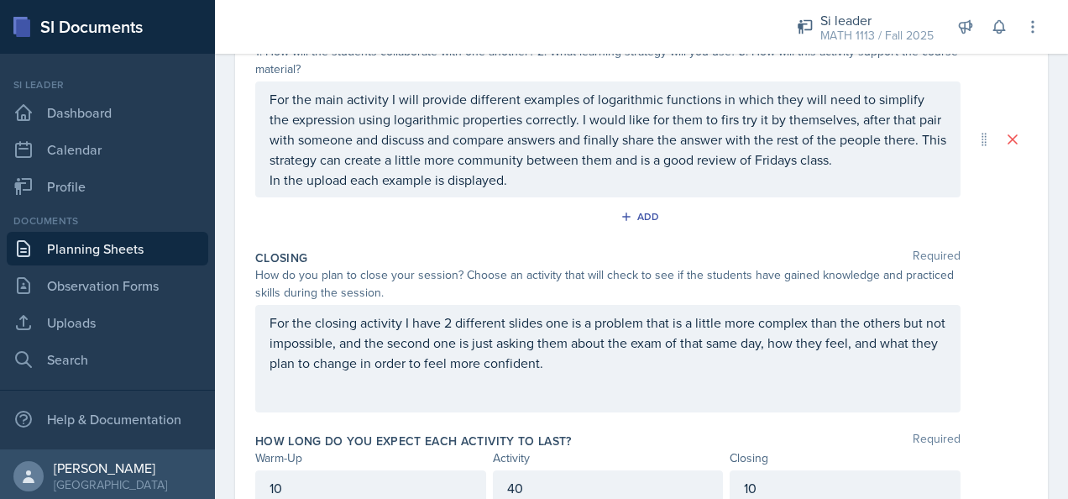
scroll to position [457, 0]
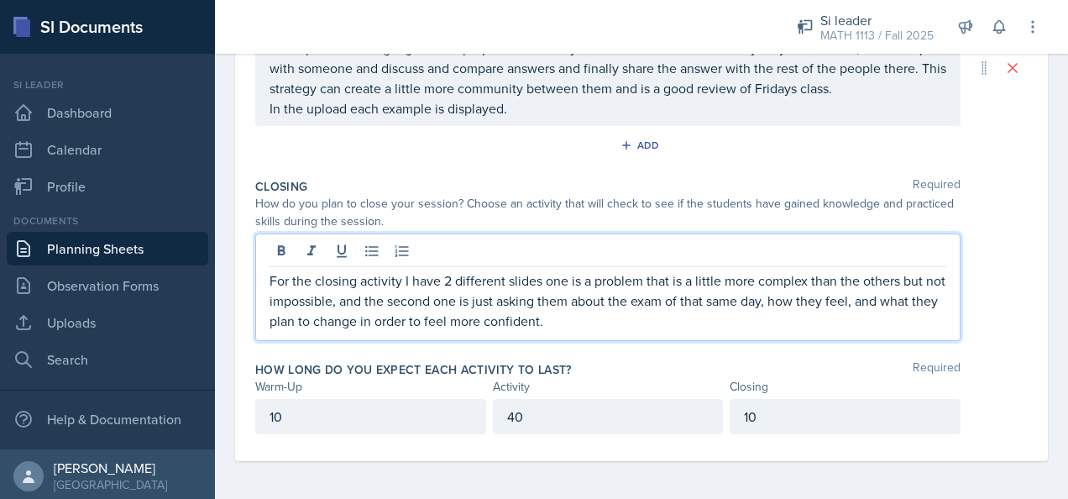
drag, startPoint x: 593, startPoint y: 295, endPoint x: 256, endPoint y: 270, distance: 337.6
click at [255, 270] on div "For the closing activity I have 2 different slides one is a problem that is a l…" at bounding box center [607, 286] width 705 height 107
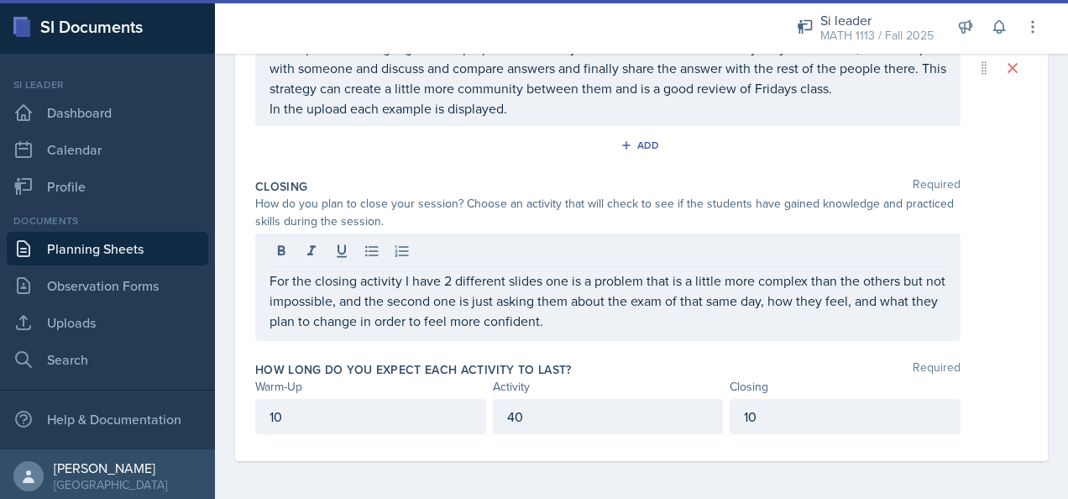
drag, startPoint x: 260, startPoint y: 274, endPoint x: 603, endPoint y: 334, distance: 347.9
click at [603, 334] on div "For the closing activity I have 2 different slides one is a problem that is a l…" at bounding box center [607, 286] width 705 height 107
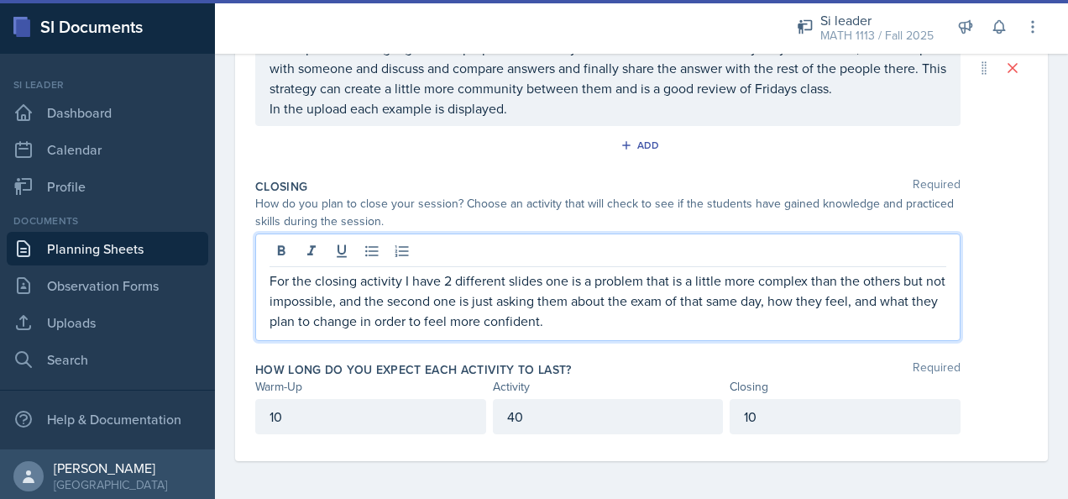
drag, startPoint x: 603, startPoint y: 334, endPoint x: 578, endPoint y: 317, distance: 30.3
click at [580, 316] on p "For the closing activity I have 2 different slides one is a problem that is a l…" at bounding box center [608, 300] width 677 height 60
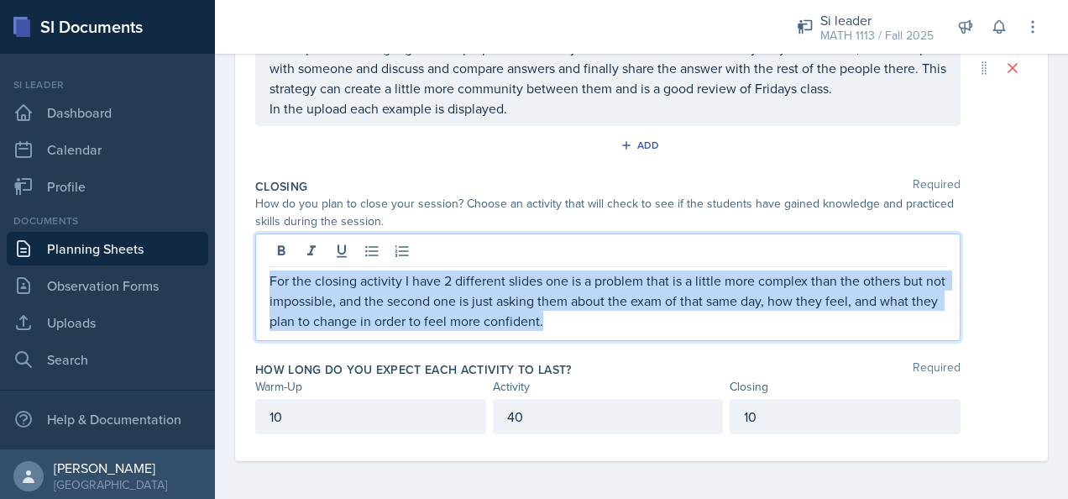
drag, startPoint x: 577, startPoint y: 324, endPoint x: 249, endPoint y: 280, distance: 331.3
click at [249, 280] on div "Date [DATE] [DATE] 31 1 2 3 4 5 6 7 8 9 10 11 12 13 14 15 16 17 18 19 20 21 22 …" at bounding box center [641, 68] width 813 height 786
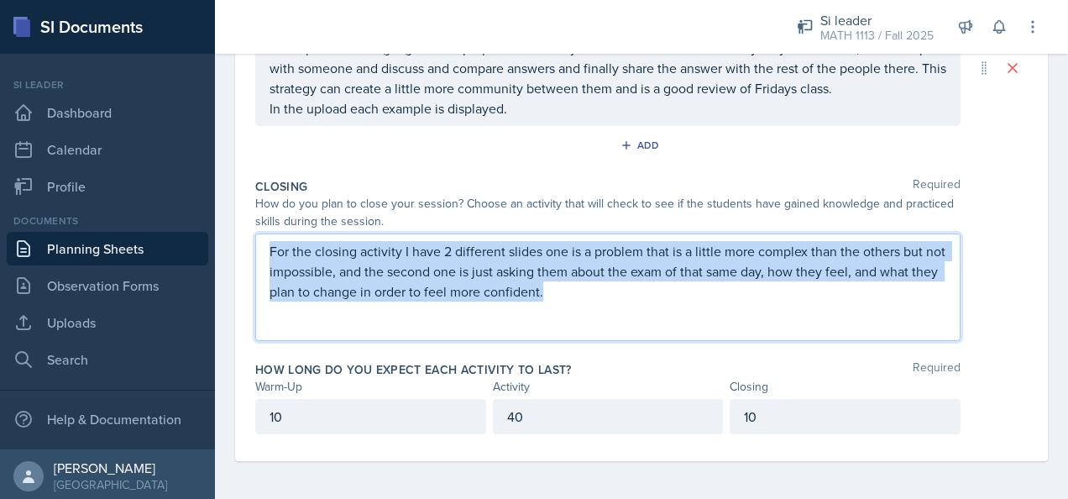
scroll to position [427, 0]
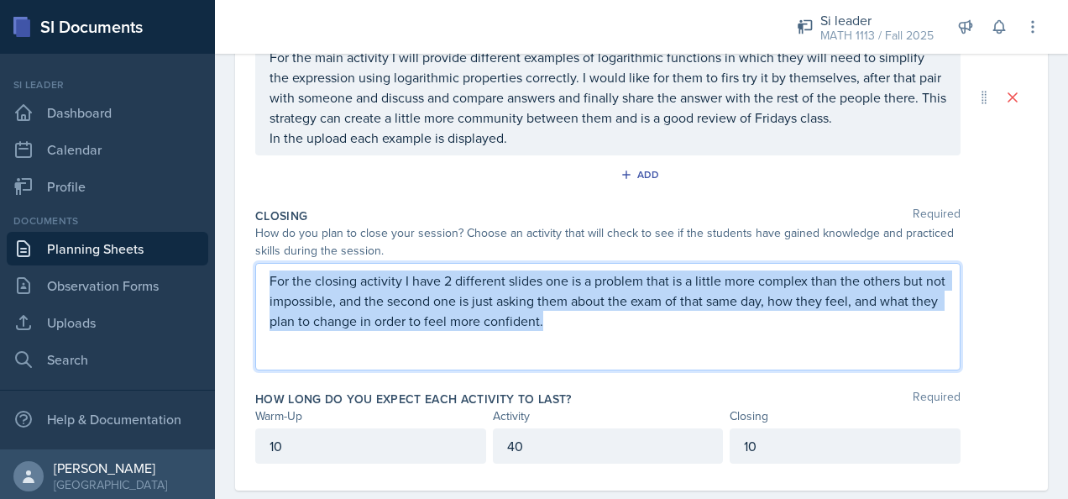
copy p "For the closing activity I have 2 different slides one is a problem that is a l…"
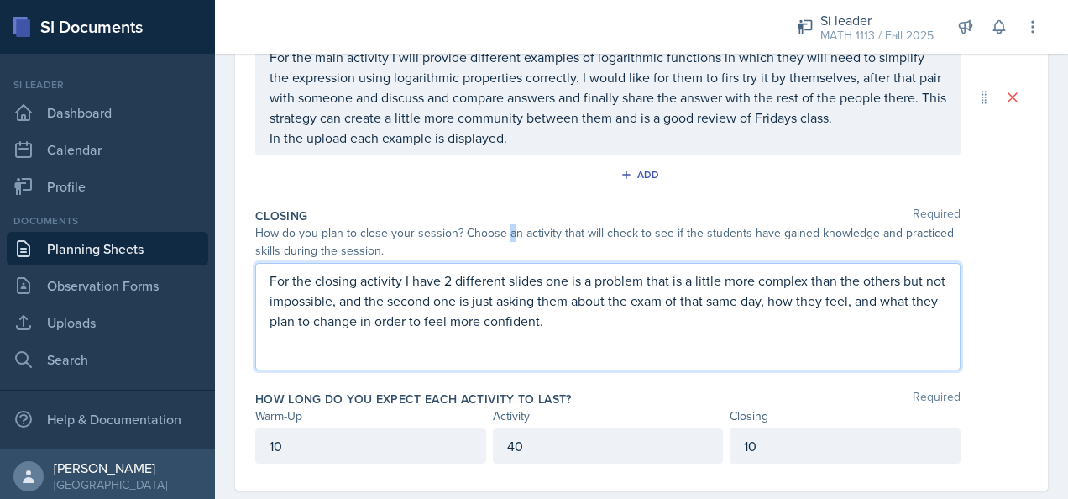
click at [508, 229] on div "How do you plan to close your session? Choose an activity that will check to se…" at bounding box center [607, 241] width 705 height 35
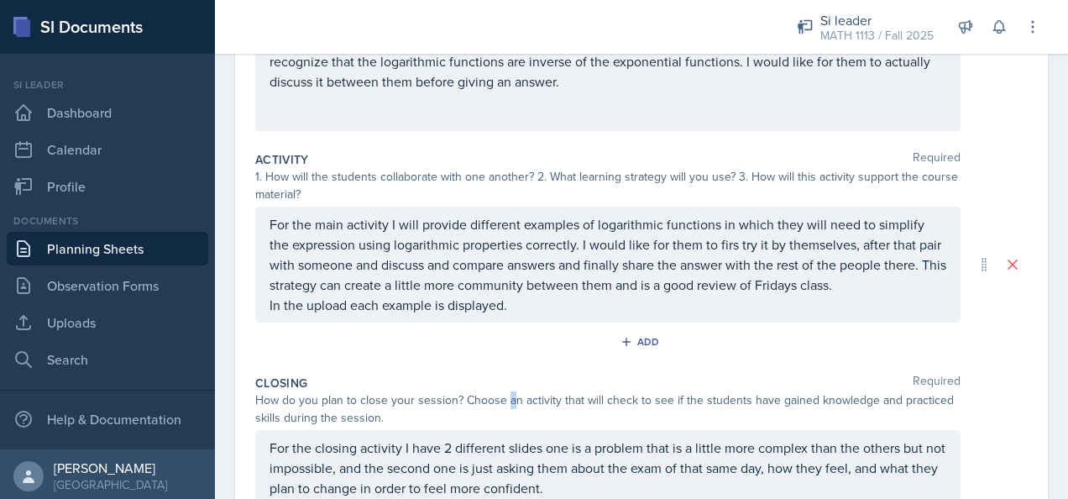
scroll to position [0, 0]
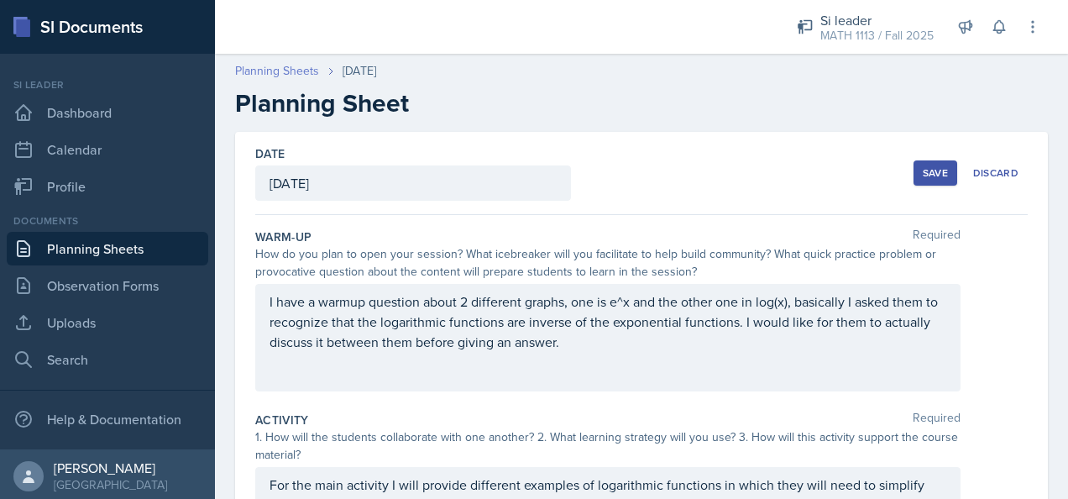
click at [299, 77] on link "Planning Sheets" at bounding box center [277, 71] width 84 height 18
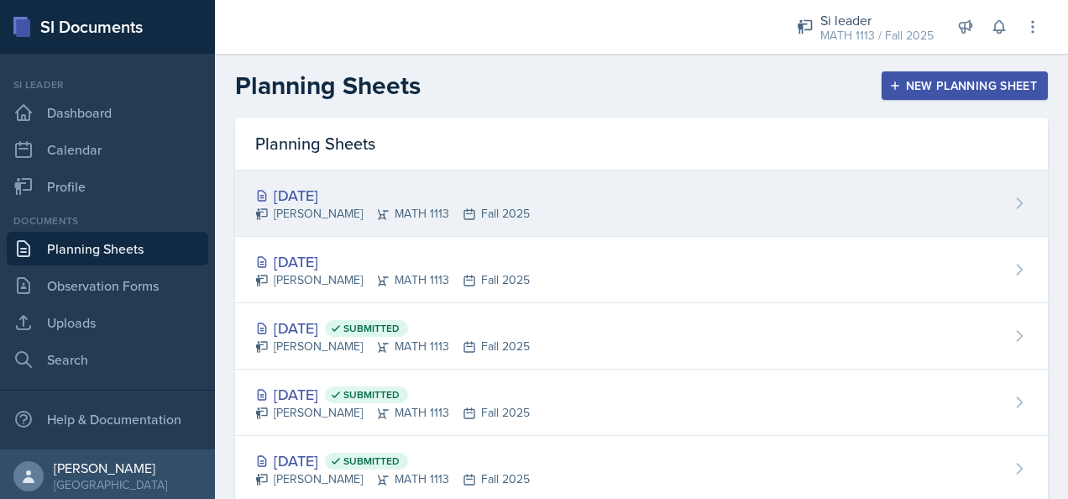
click at [439, 205] on div "[PERSON_NAME] MATH 1113 Fall 2025" at bounding box center [392, 214] width 275 height 18
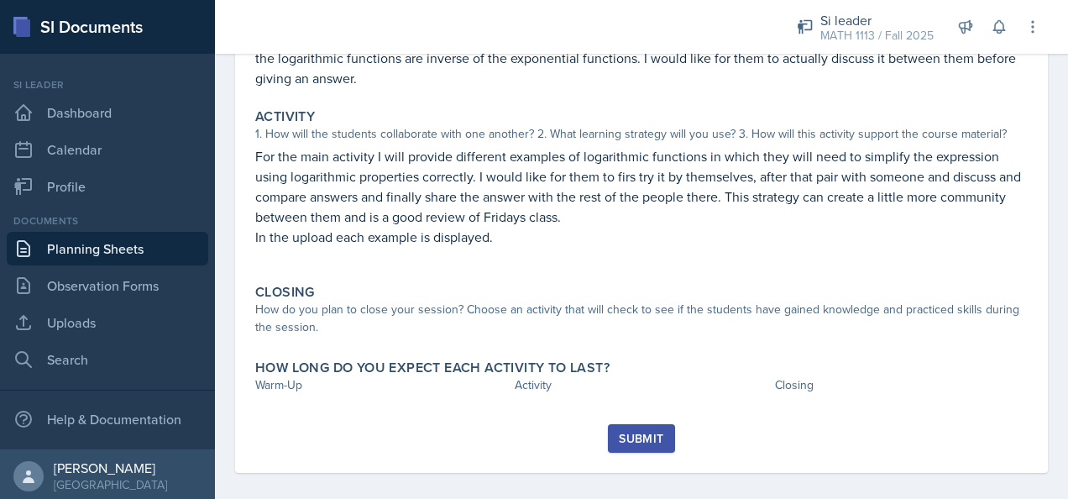
scroll to position [260, 0]
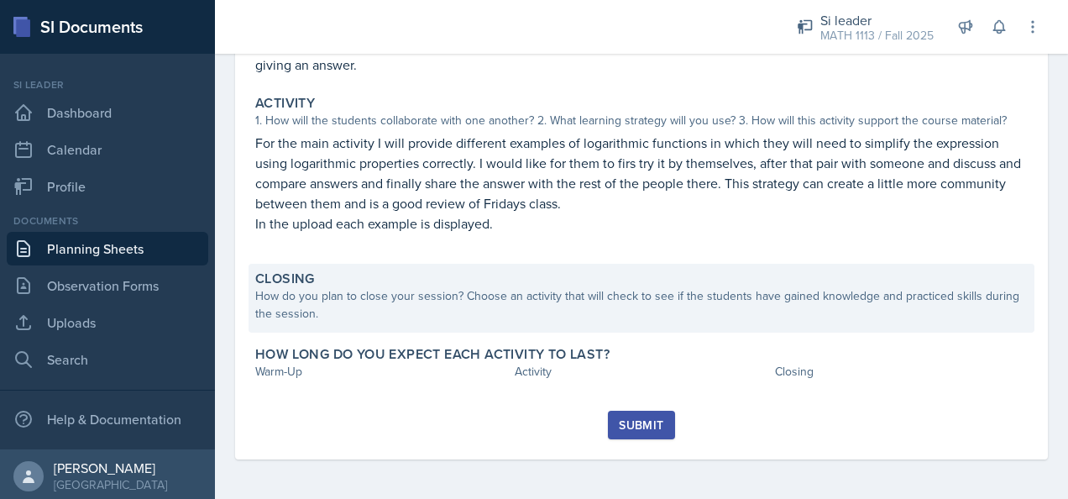
click at [433, 286] on div "Closing" at bounding box center [641, 278] width 773 height 17
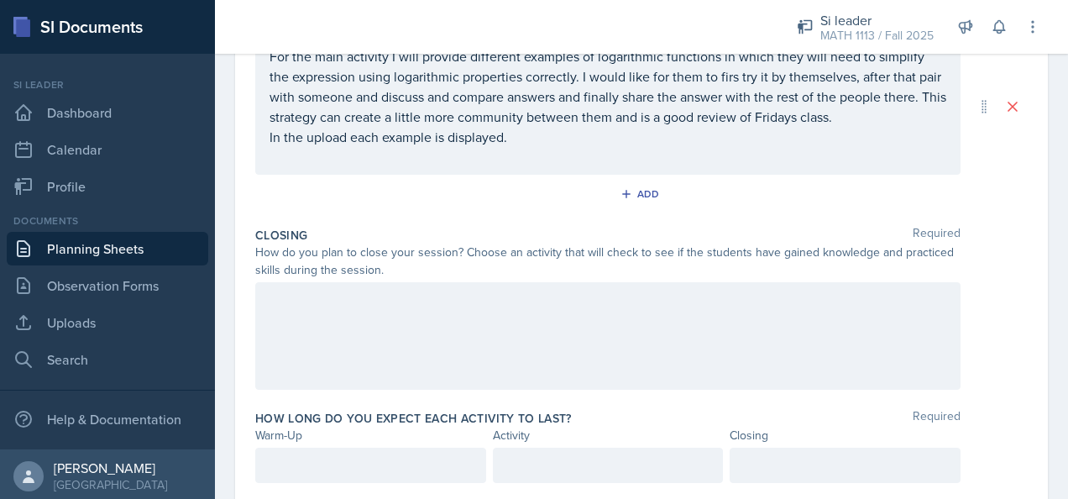
click at [433, 335] on div at bounding box center [607, 335] width 705 height 107
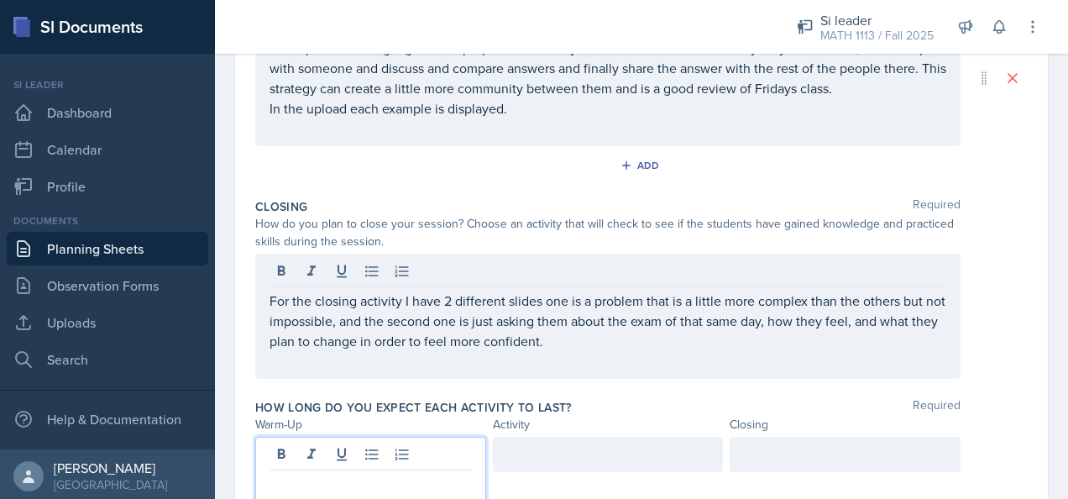
click at [406, 439] on div at bounding box center [370, 469] width 231 height 65
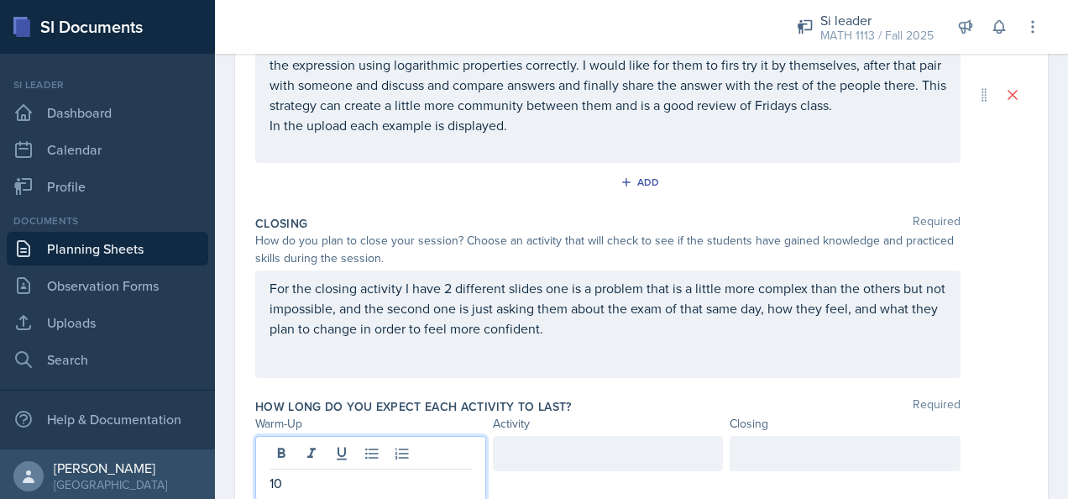
click at [526, 459] on div at bounding box center [608, 453] width 231 height 35
click at [806, 445] on div at bounding box center [845, 453] width 231 height 35
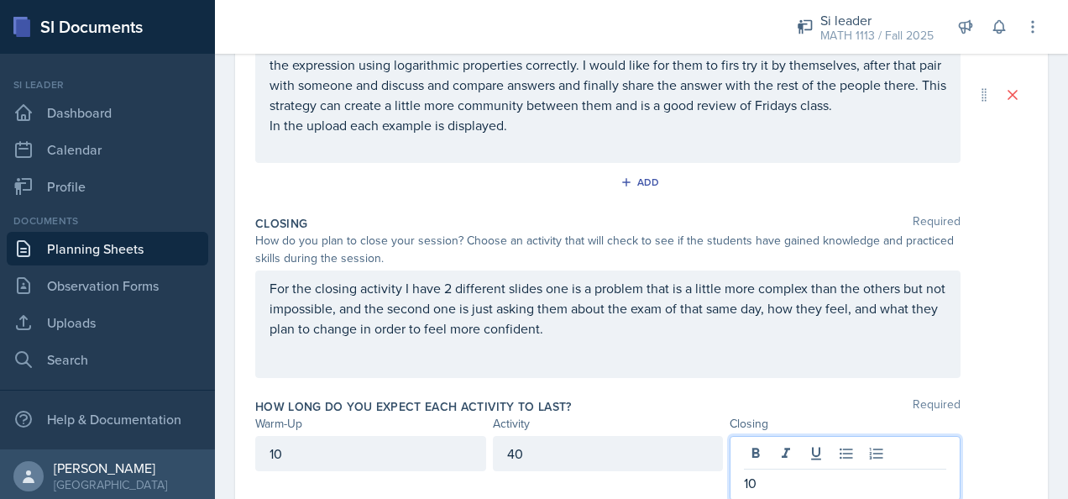
click at [774, 391] on div "How long do you expect each activity to last? Required Warm-Up Activity Closing…" at bounding box center [641, 452] width 773 height 123
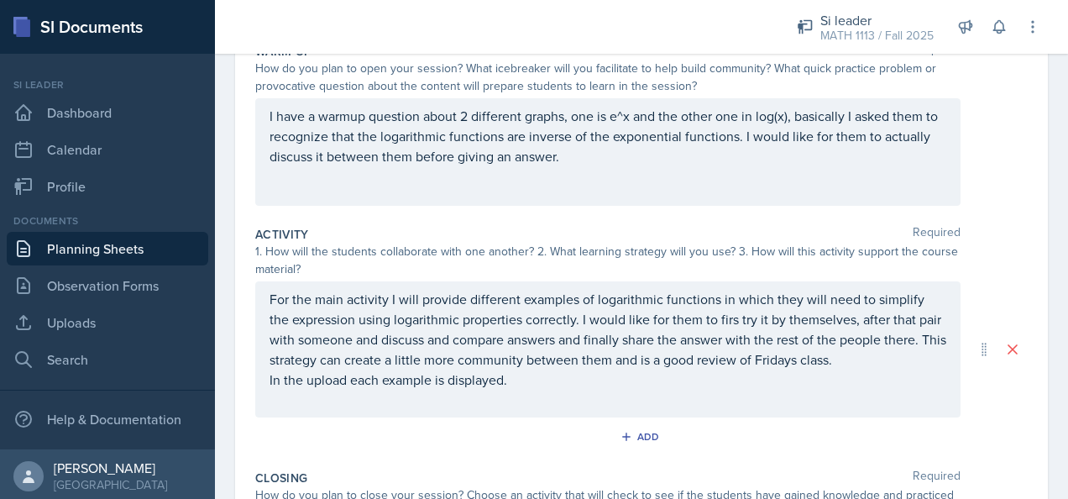
scroll to position [0, 0]
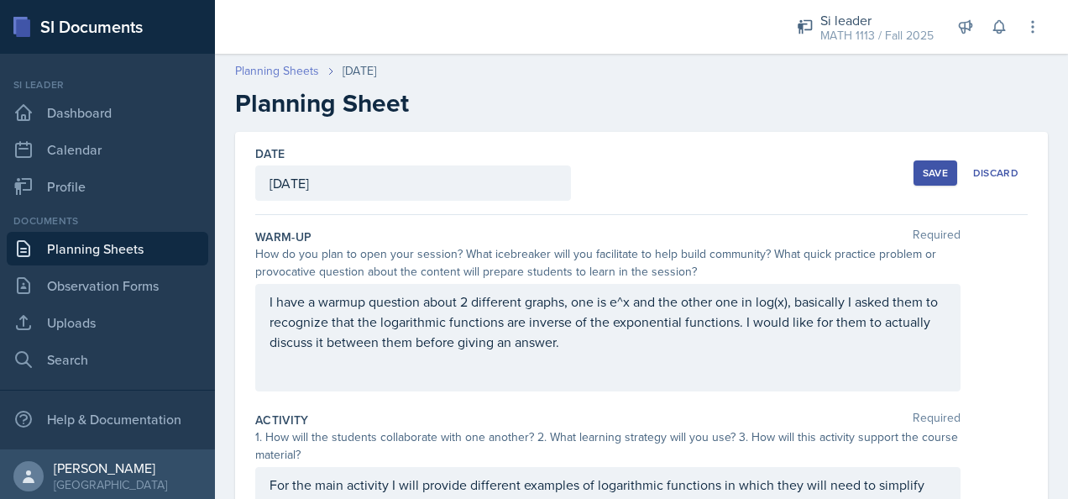
click at [292, 76] on link "Planning Sheets" at bounding box center [277, 71] width 84 height 18
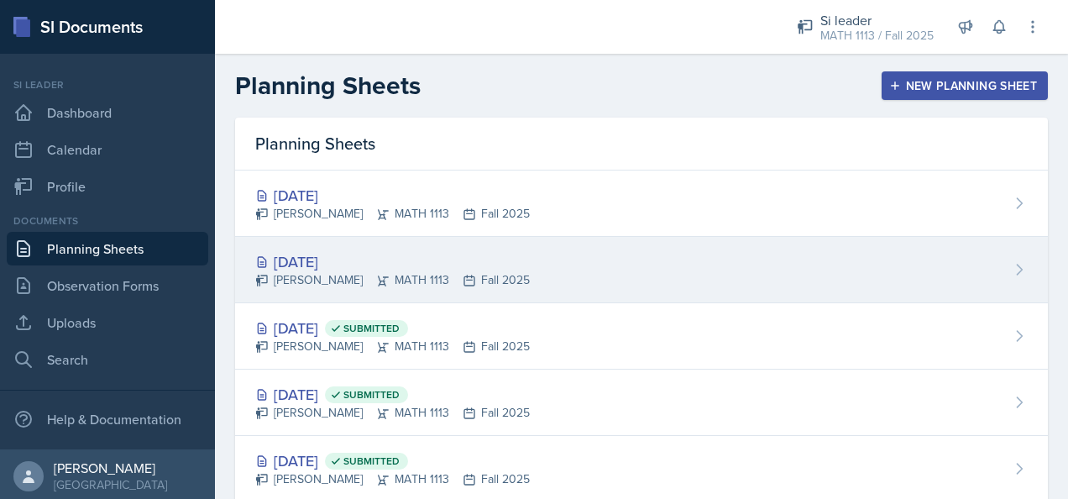
click at [377, 247] on div "[DATE] [PERSON_NAME] MATH 1113 Fall 2025" at bounding box center [641, 270] width 813 height 66
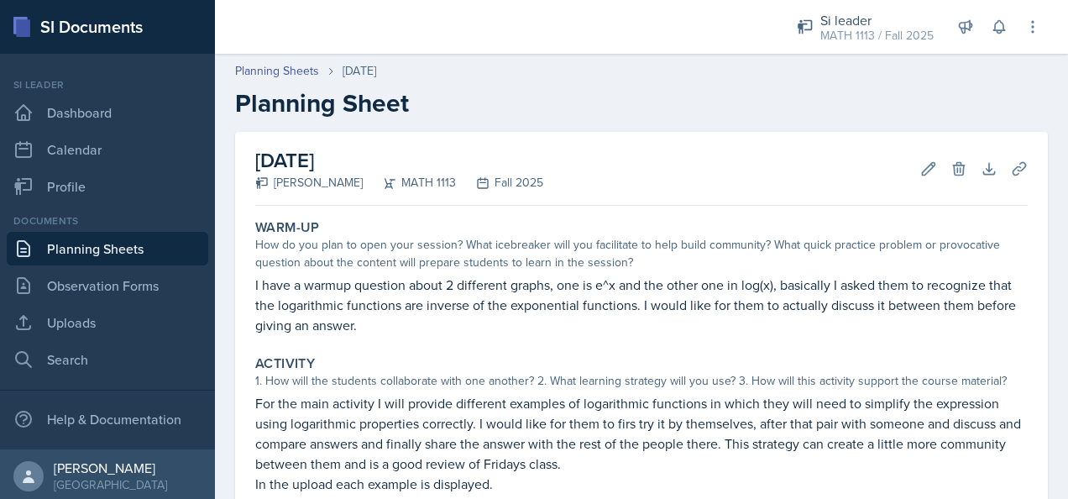
drag, startPoint x: 619, startPoint y: 343, endPoint x: 608, endPoint y: 342, distance: 11.0
click at [618, 343] on div "Warm-Up How do you plan to open your session? What icebreaker will you facilita…" at bounding box center [641, 473] width 773 height 522
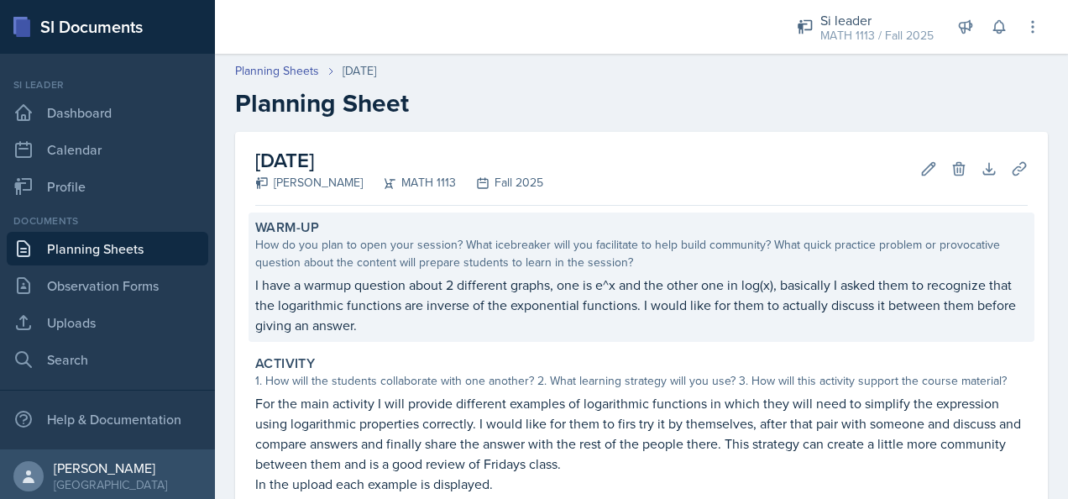
click at [353, 319] on p "I have a warmup question about 2 different graphs, one is e^x and the other one…" at bounding box center [641, 305] width 773 height 60
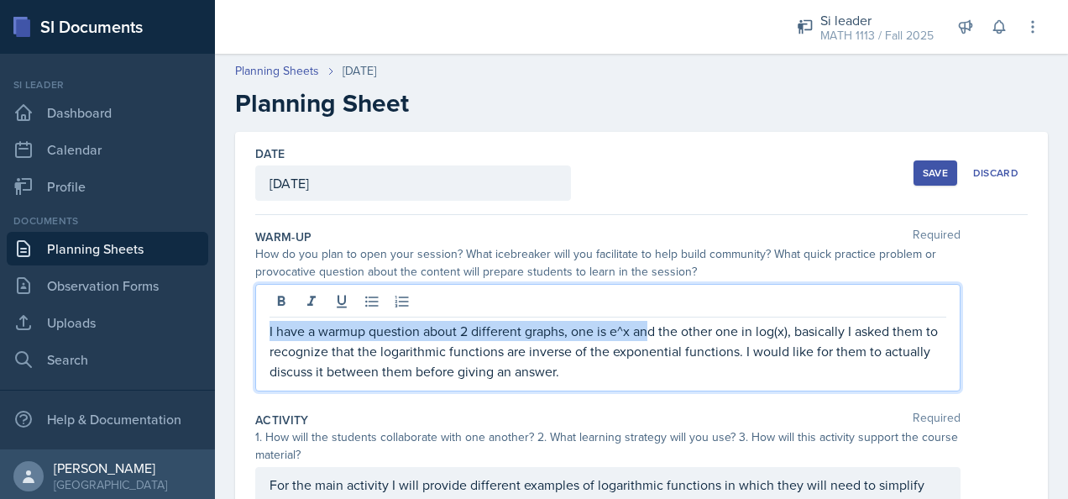
drag, startPoint x: 429, startPoint y: 278, endPoint x: 110, endPoint y: 252, distance: 320.2
click at [110, 252] on div "SI Documents Si leader Dashboard Calendar Profile Documents Planning Sheets Obs…" at bounding box center [534, 249] width 1068 height 499
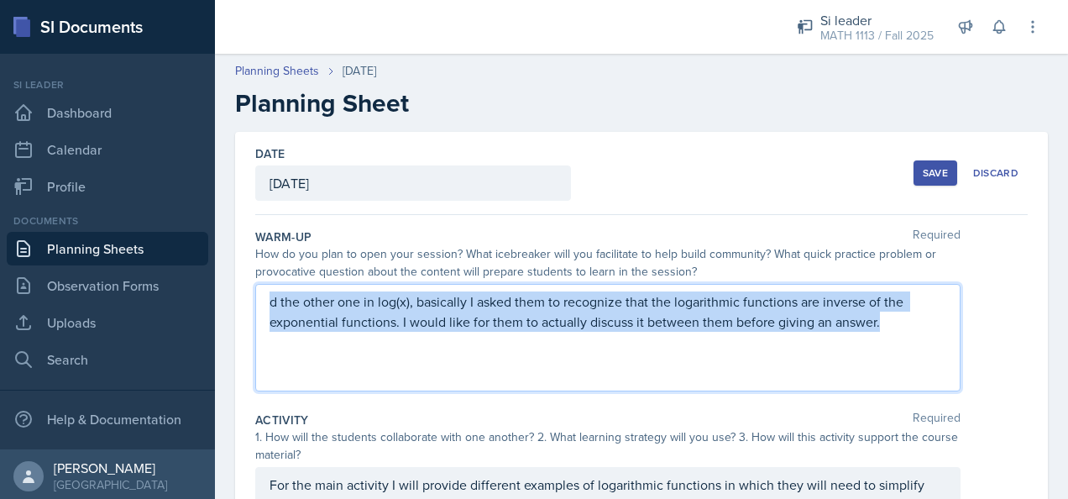
drag, startPoint x: 879, startPoint y: 321, endPoint x: 138, endPoint y: 259, distance: 744.2
click at [138, 259] on div "SI Documents Si leader Dashboard Calendar Profile Documents Planning Sheets Obs…" at bounding box center [534, 249] width 1068 height 499
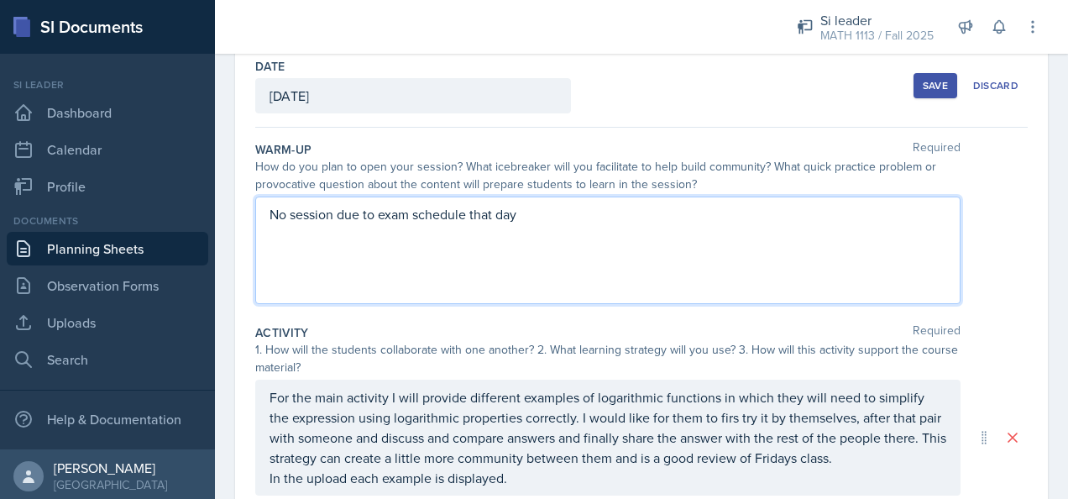
scroll to position [252, 0]
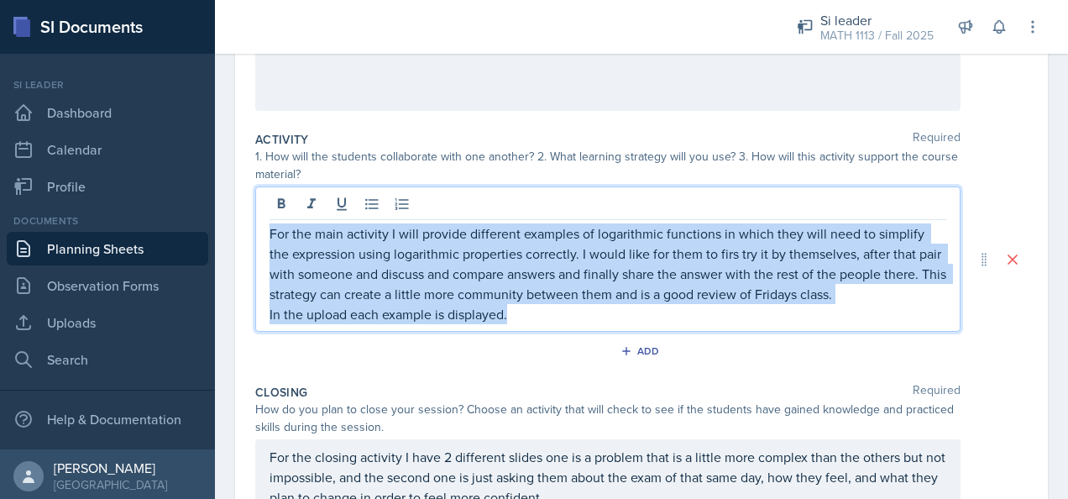
drag, startPoint x: 516, startPoint y: 308, endPoint x: 164, endPoint y: 205, distance: 366.7
click at [164, 205] on div "SI Documents Si leader Dashboard Calendar Profile Documents Planning Sheets Obs…" at bounding box center [534, 249] width 1068 height 499
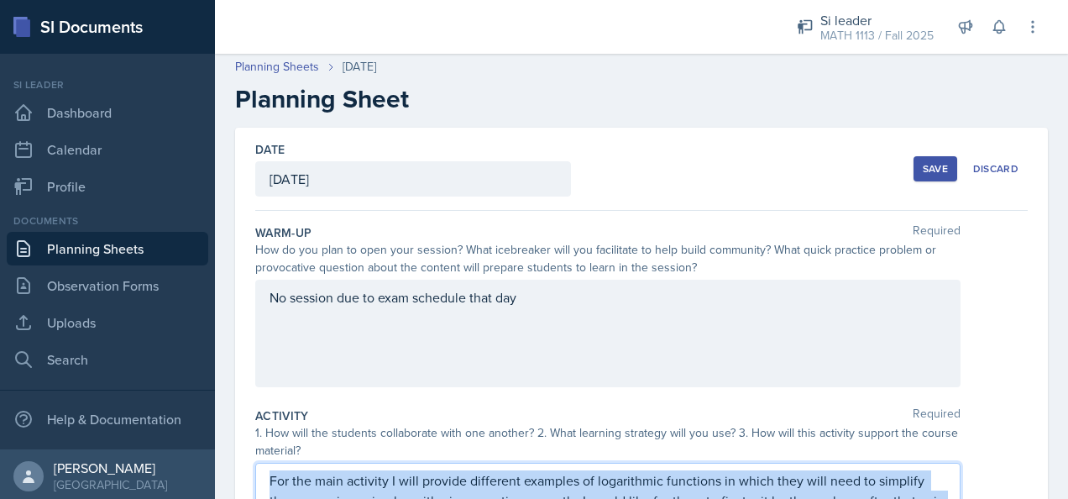
scroll to position [0, 0]
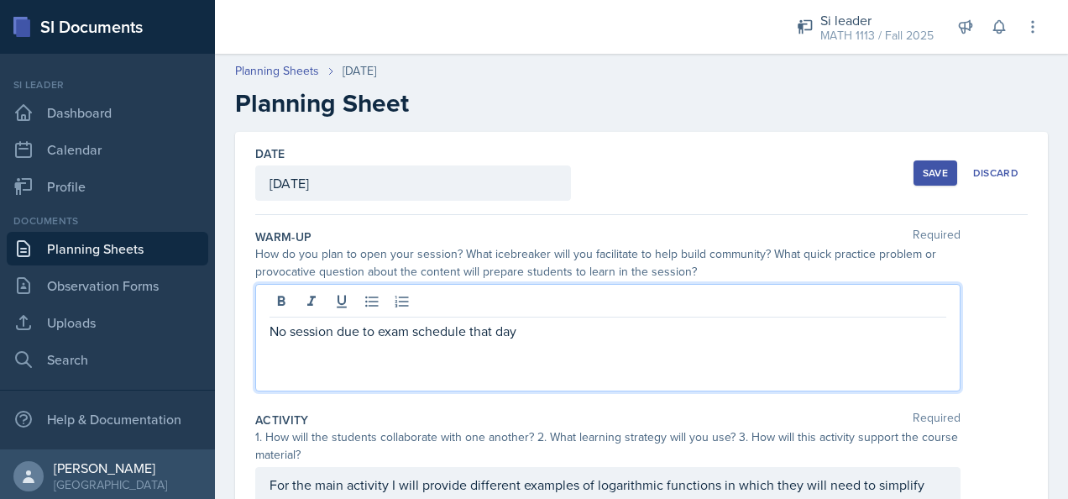
click at [534, 301] on div "No session due to exam schedule that day" at bounding box center [607, 337] width 705 height 107
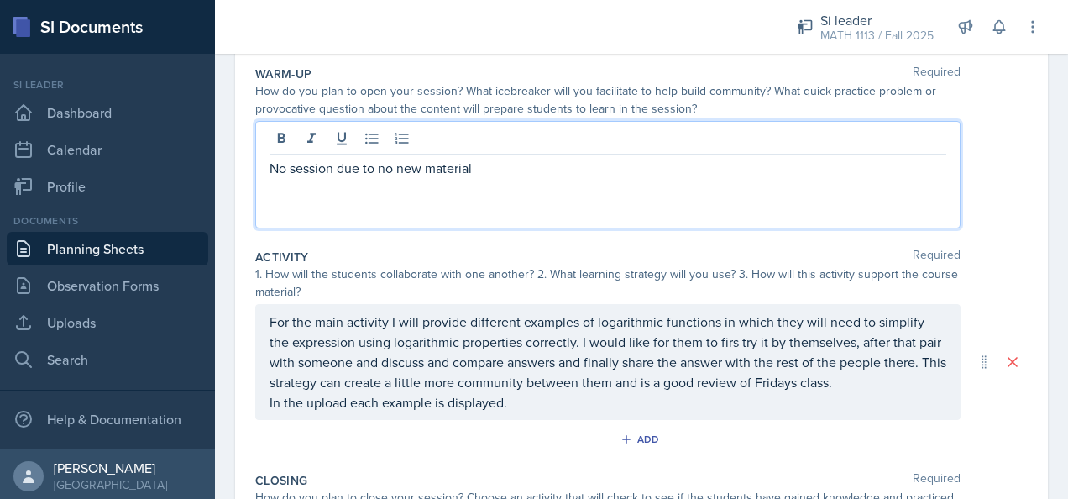
scroll to position [168, 0]
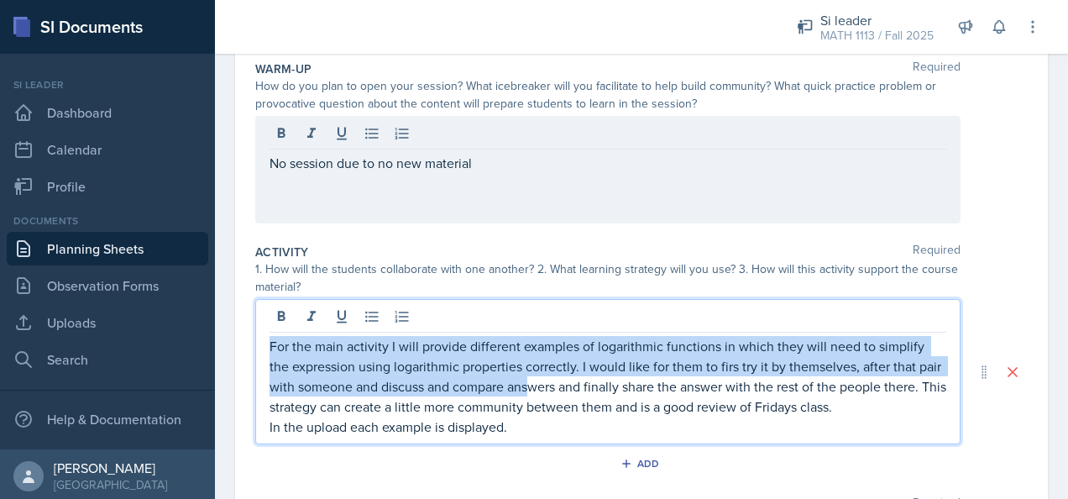
drag, startPoint x: 556, startPoint y: 392, endPoint x: 235, endPoint y: 329, distance: 326.9
click at [235, 329] on div "Date [DATE] [DATE] 31 1 2 3 4 5 6 7 8 9 10 11 12 13 14 15 16 17 18 19 20 21 22 …" at bounding box center [641, 371] width 813 height 815
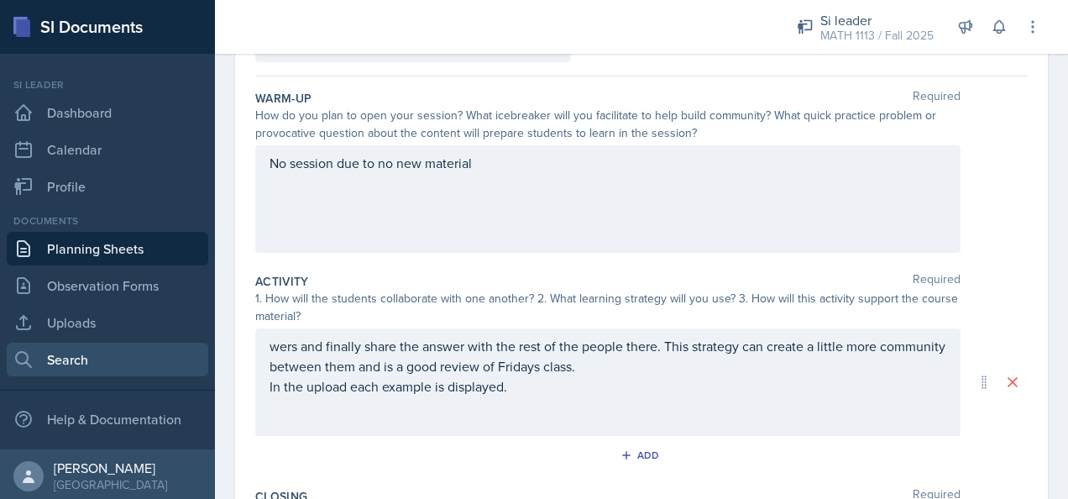
drag, startPoint x: 207, startPoint y: 304, endPoint x: 184, endPoint y: 347, distance: 48.9
click at [184, 347] on div "SI Documents Si leader Dashboard Calendar Profile Documents Planning Sheets Obs…" at bounding box center [534, 249] width 1068 height 499
drag, startPoint x: 184, startPoint y: 347, endPoint x: 376, endPoint y: 385, distance: 196.2
click at [375, 385] on p "In the upload each example is displayed." at bounding box center [608, 386] width 677 height 20
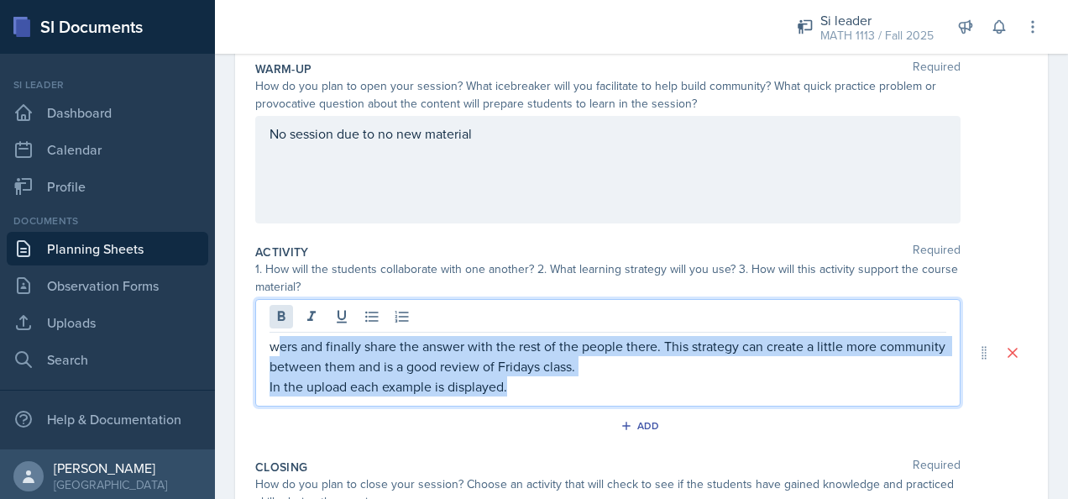
drag, startPoint x: 512, startPoint y: 391, endPoint x: 275, endPoint y: 318, distance: 248.6
click at [275, 318] on div "wers and finally share the answer with the rest of the people there. This strat…" at bounding box center [607, 352] width 705 height 107
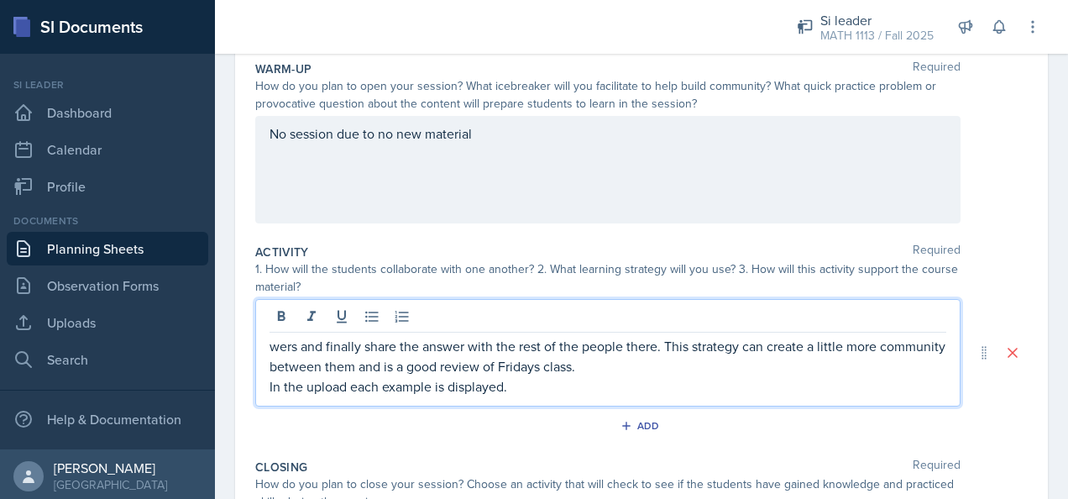
click at [260, 331] on div "wers and finally share the answer with the rest of the people there. This strat…" at bounding box center [607, 352] width 705 height 107
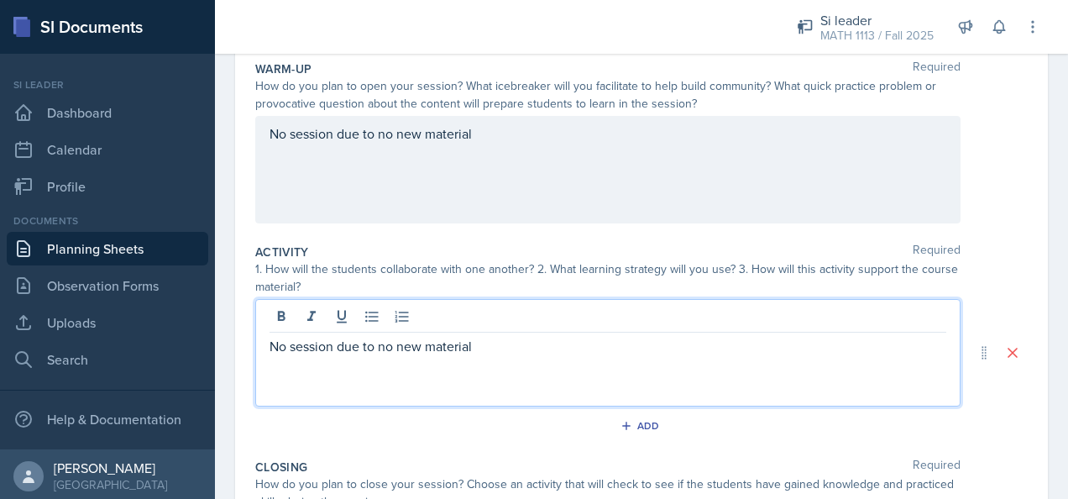
click at [484, 428] on div "Add" at bounding box center [641, 429] width 773 height 32
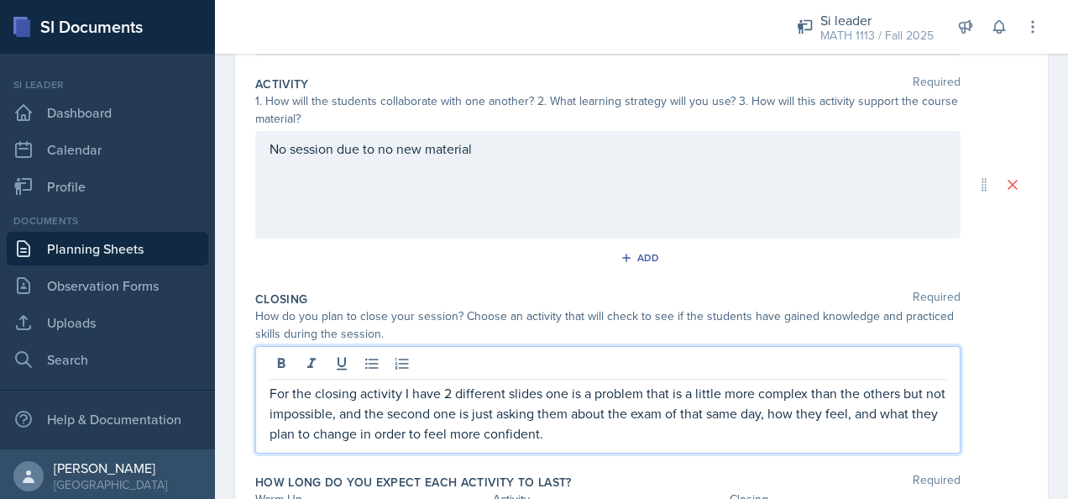
scroll to position [364, 0]
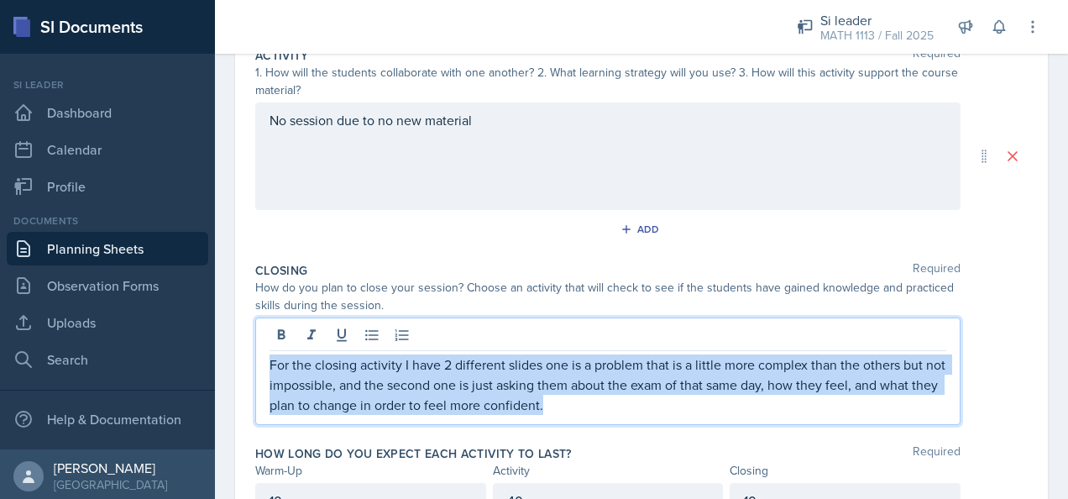
drag, startPoint x: 585, startPoint y: 406, endPoint x: 262, endPoint y: 354, distance: 327.5
click at [262, 354] on div "For the closing activity I have 2 different slides one is a problem that is a l…" at bounding box center [607, 370] width 705 height 107
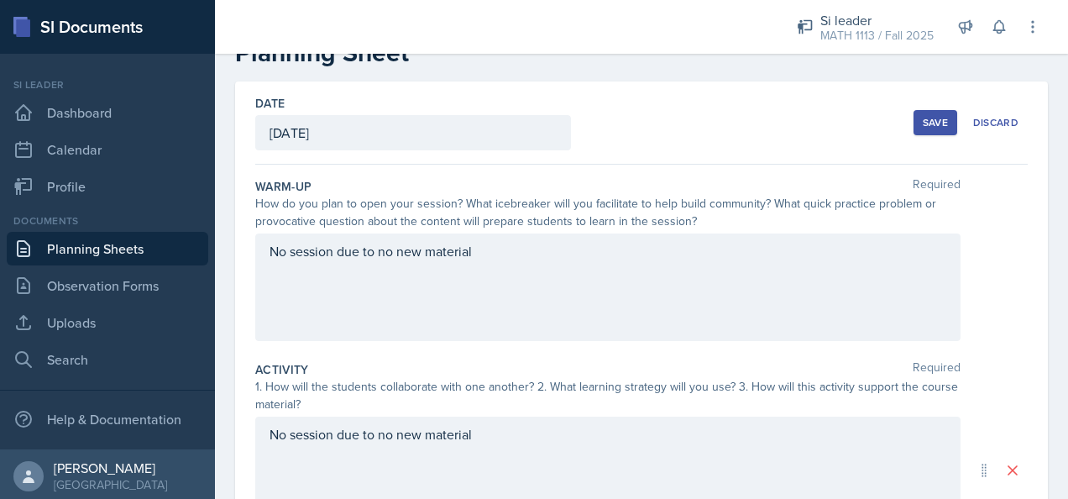
scroll to position [29, 0]
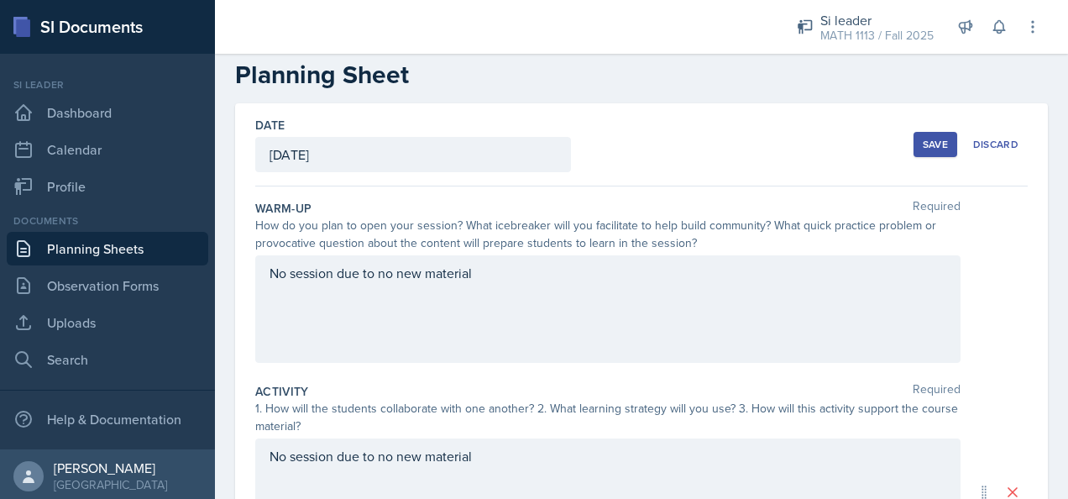
click at [418, 400] on div "1. How will the students collaborate with one another? 2. What learning strateg…" at bounding box center [607, 417] width 705 height 35
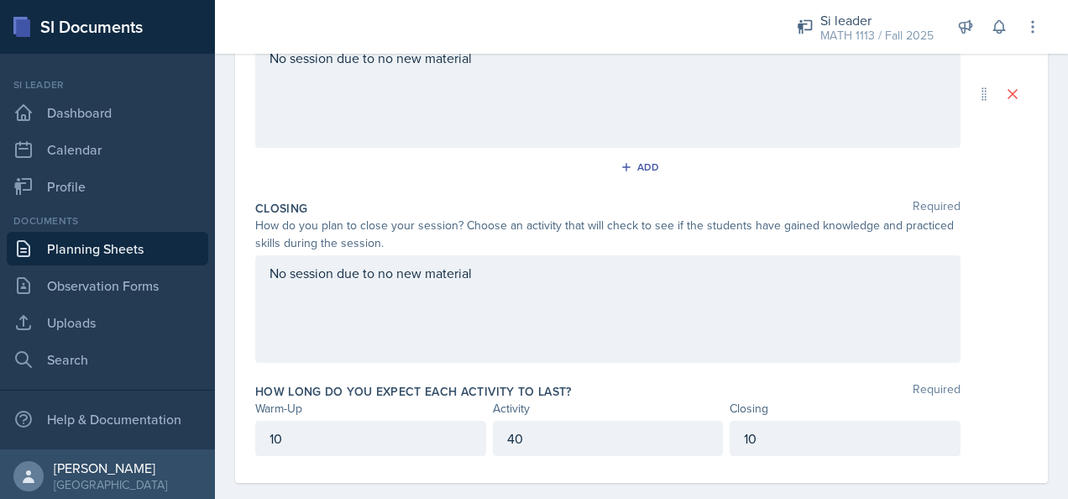
scroll to position [448, 0]
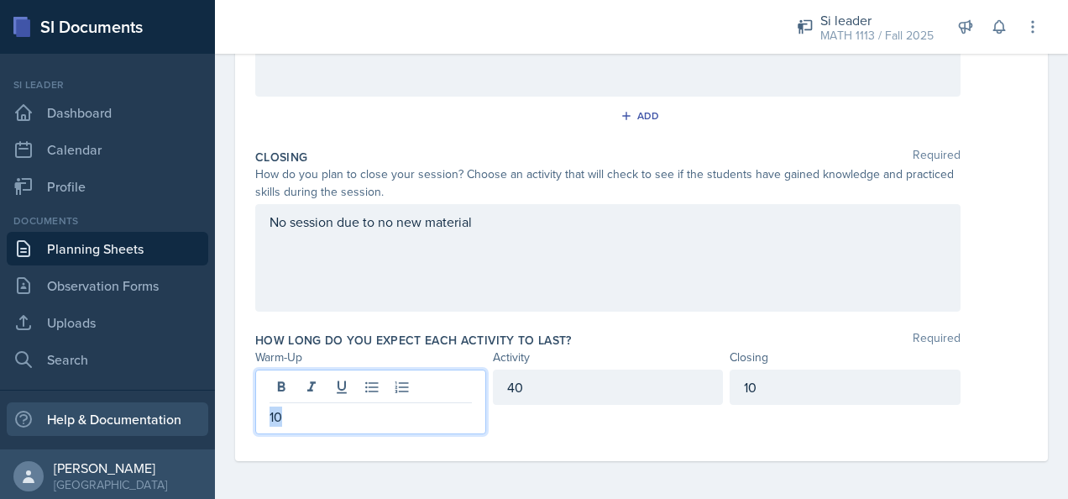
drag, startPoint x: 345, startPoint y: 422, endPoint x: 160, endPoint y: 416, distance: 184.9
click at [160, 416] on div "SI Documents Si leader Dashboard Calendar Profile Documents Planning Sheets Obs…" at bounding box center [534, 249] width 1068 height 499
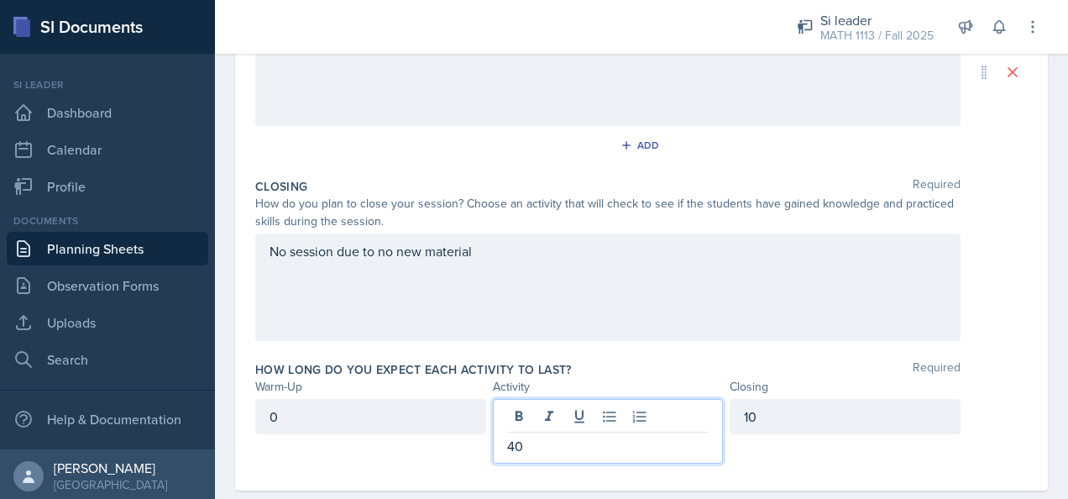
click at [556, 421] on div "40" at bounding box center [608, 431] width 231 height 65
click at [784, 420] on div "10" at bounding box center [845, 416] width 231 height 35
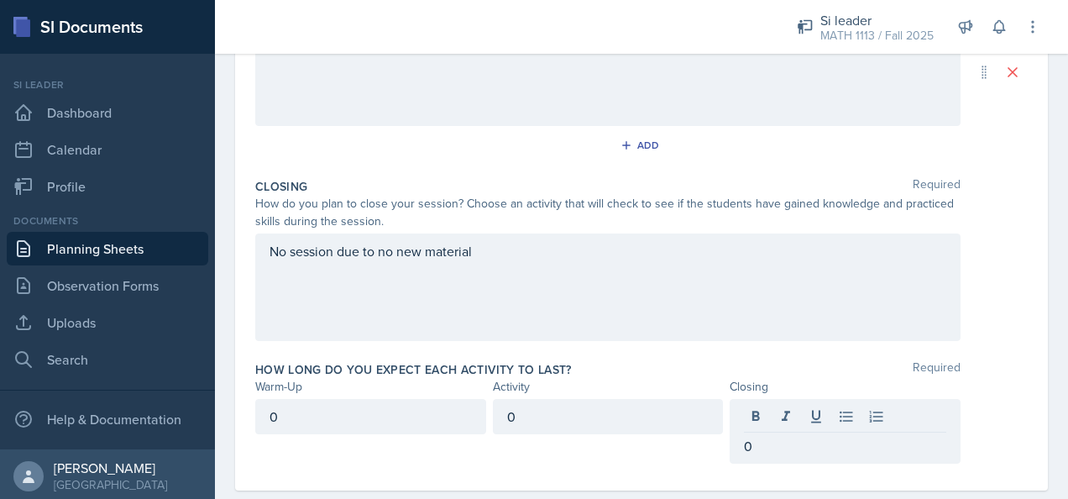
click at [695, 371] on div "How long do you expect each activity to last? Required" at bounding box center [641, 369] width 773 height 17
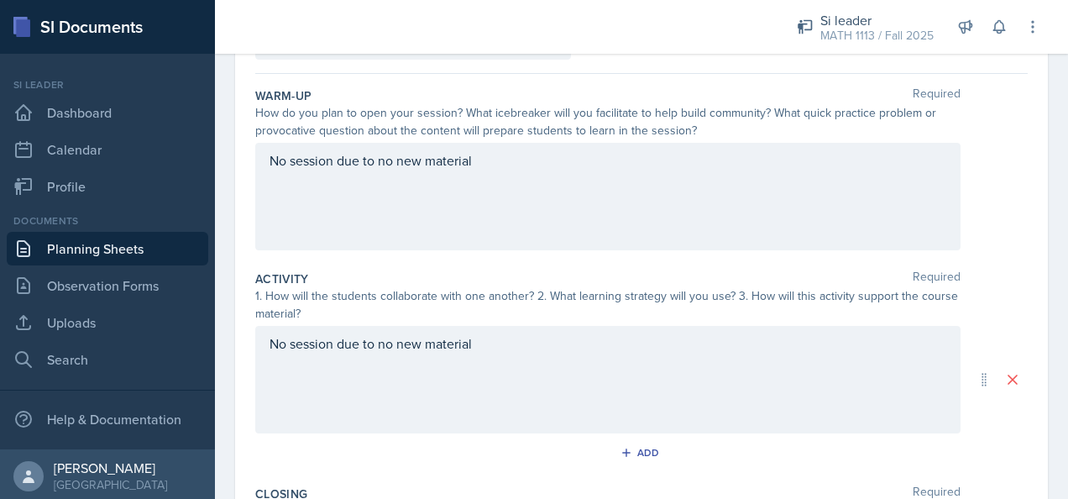
scroll to position [0, 0]
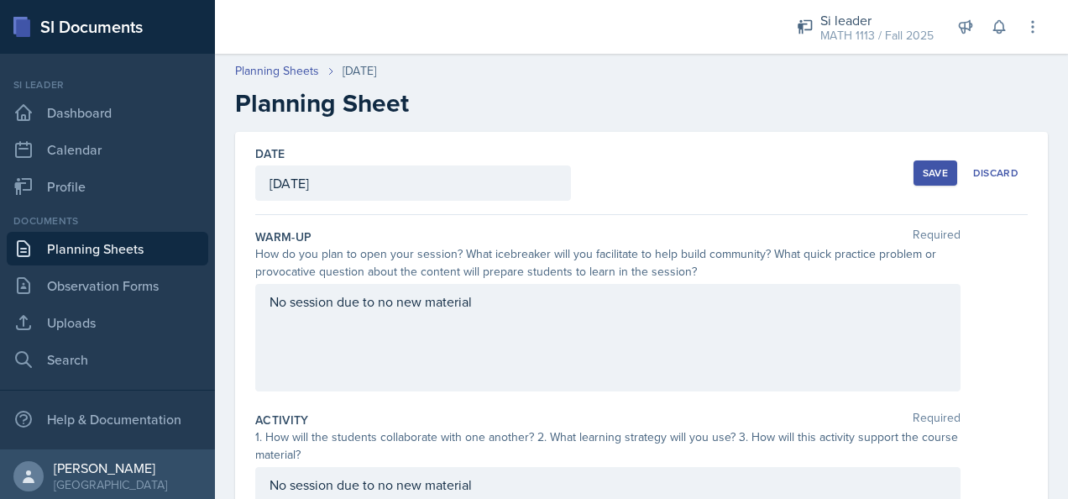
click at [925, 170] on div "Save" at bounding box center [935, 172] width 25 height 13
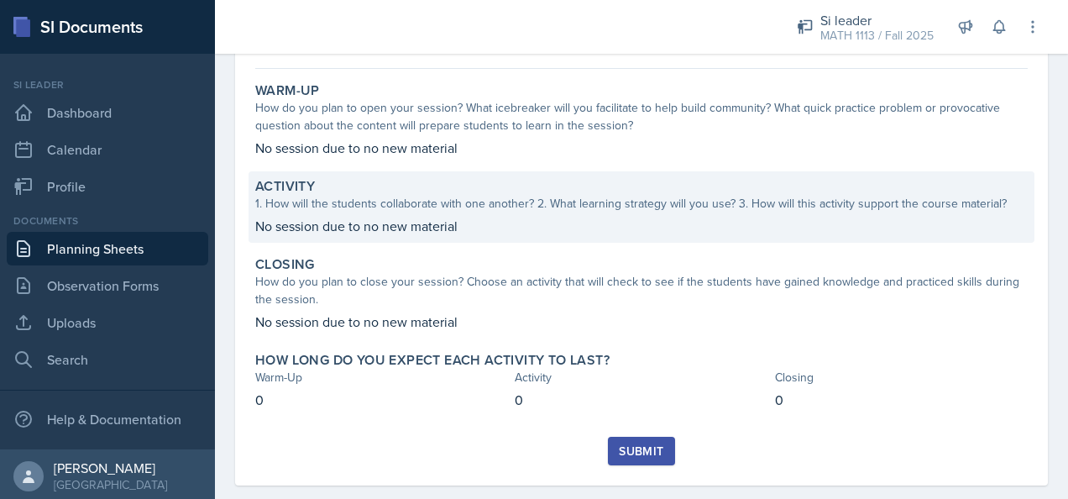
scroll to position [163, 0]
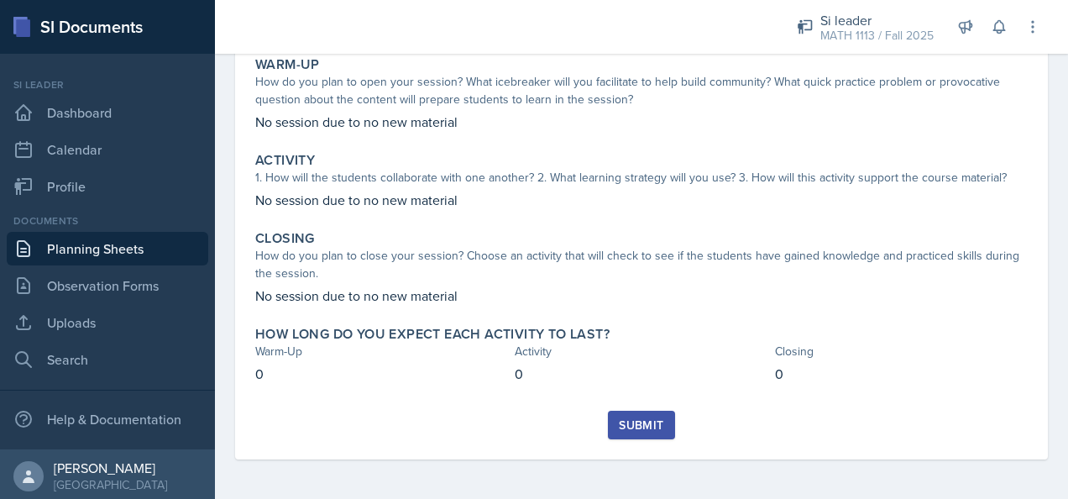
click at [641, 418] on div "Submit" at bounding box center [641, 424] width 45 height 13
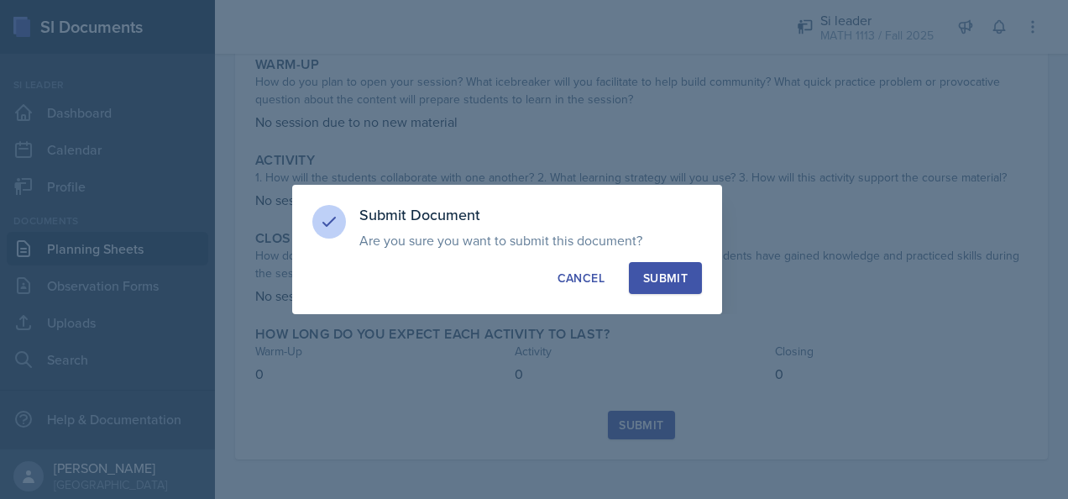
click at [679, 270] on div "Submit" at bounding box center [665, 278] width 45 height 17
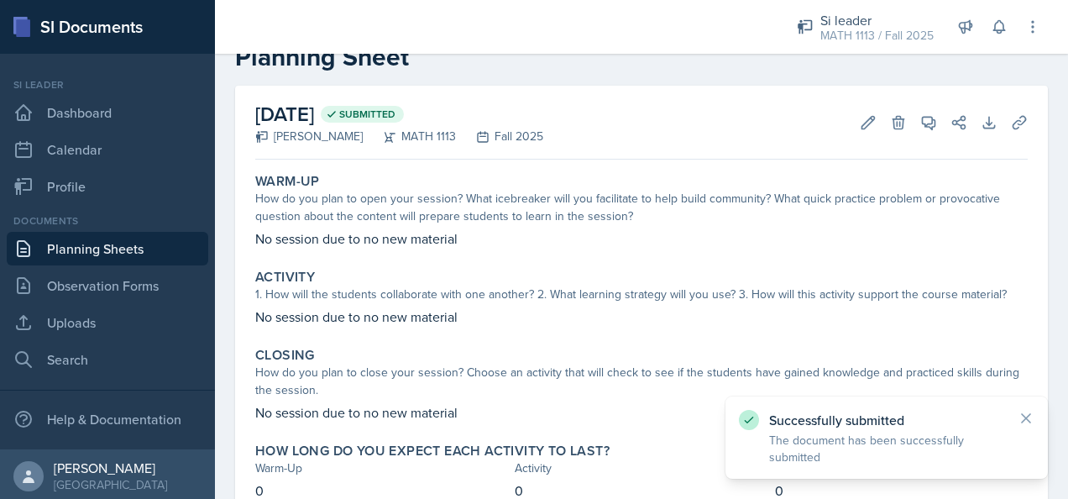
scroll to position [0, 0]
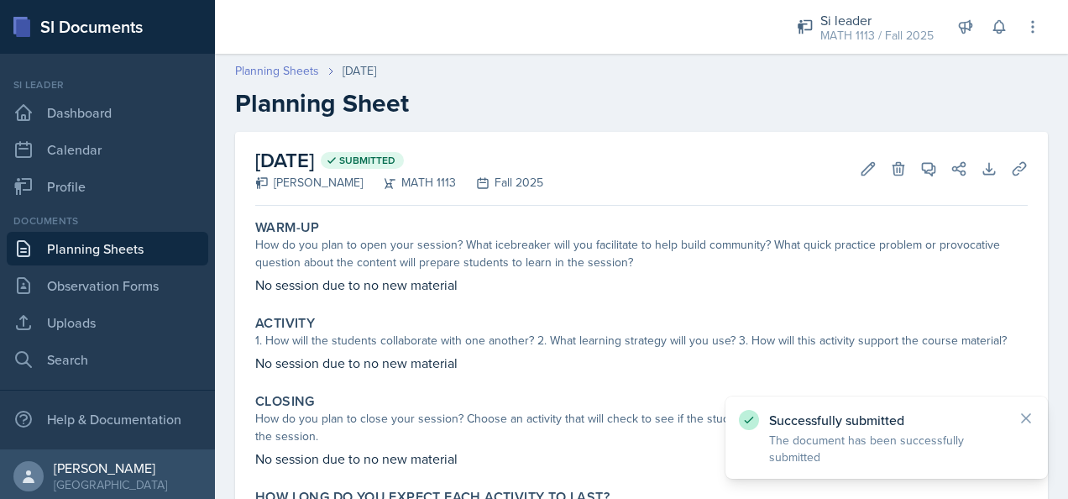
click at [298, 72] on link "Planning Sheets" at bounding box center [277, 71] width 84 height 18
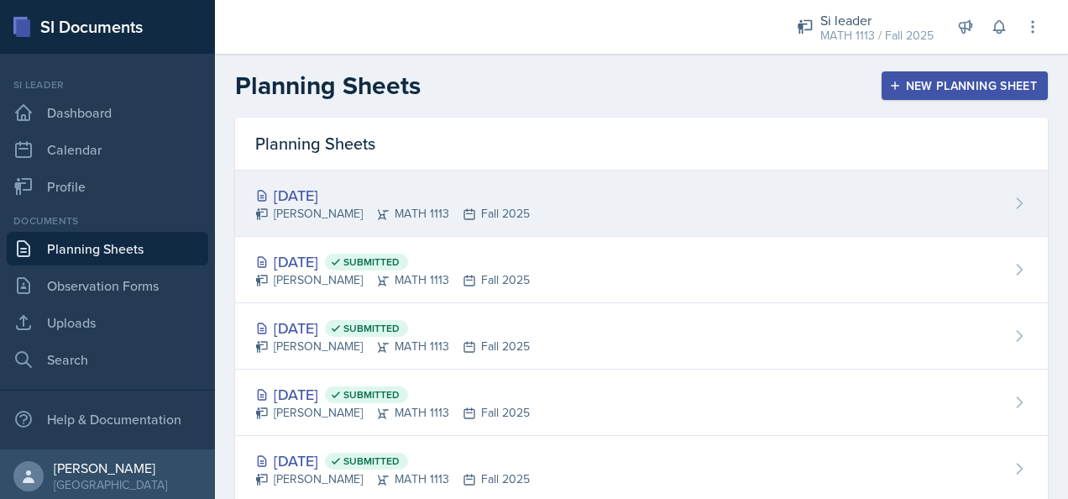
click at [343, 193] on div "[DATE]" at bounding box center [392, 195] width 275 height 23
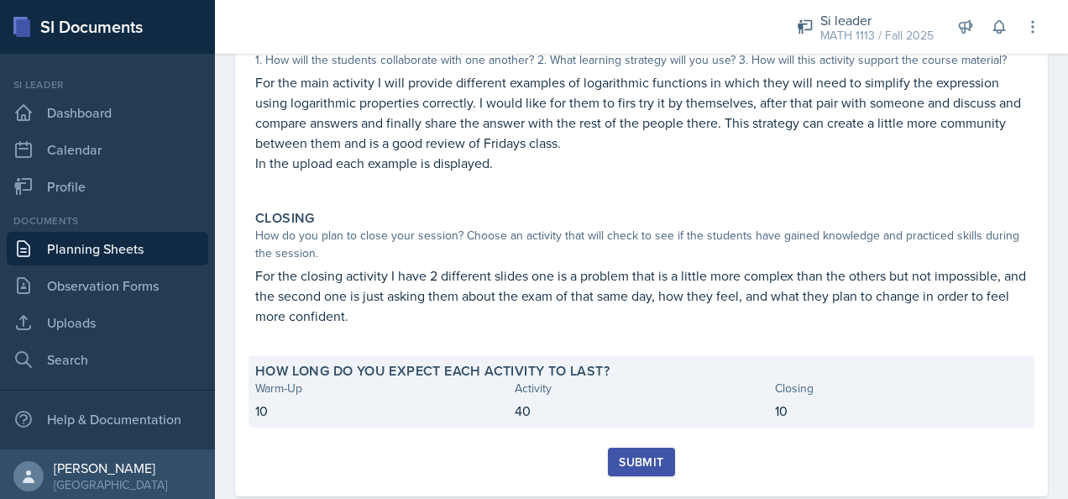
scroll to position [336, 0]
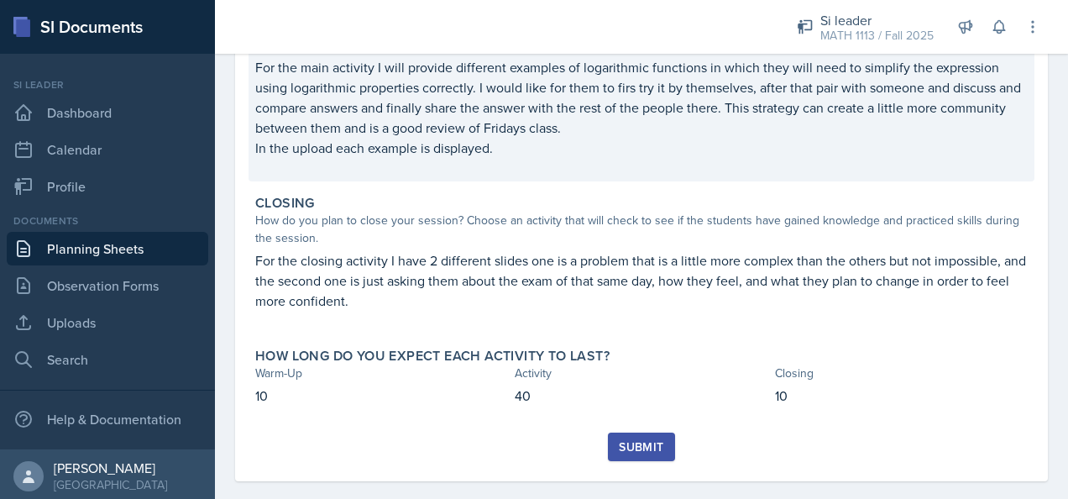
click at [689, 147] on p "In the upload each example is displayed." at bounding box center [641, 148] width 773 height 20
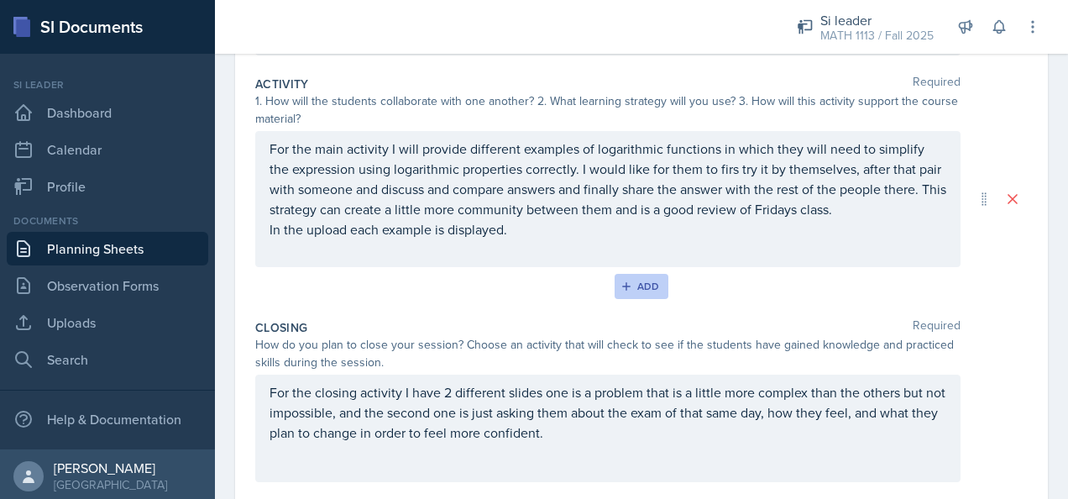
click at [635, 291] on div "Add" at bounding box center [642, 286] width 36 height 13
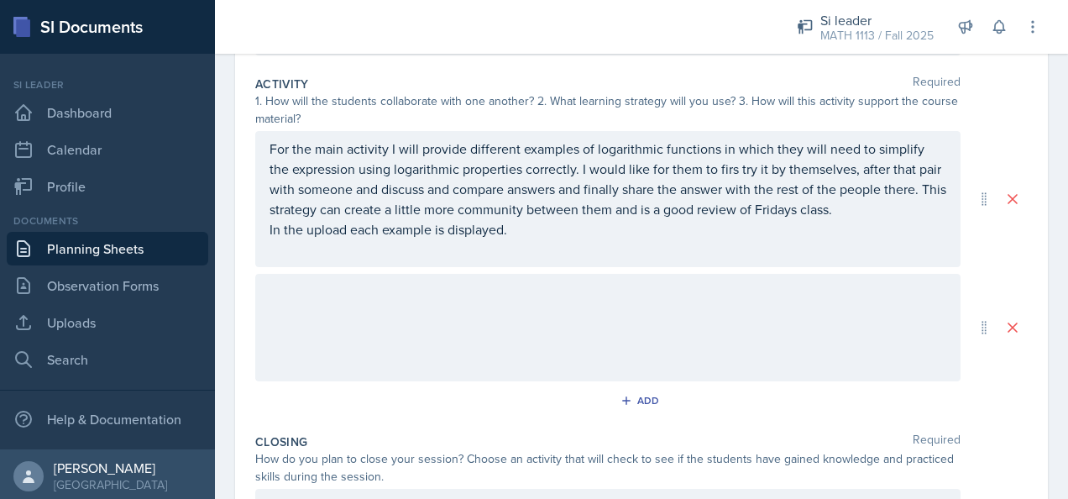
click at [575, 329] on div at bounding box center [607, 327] width 705 height 107
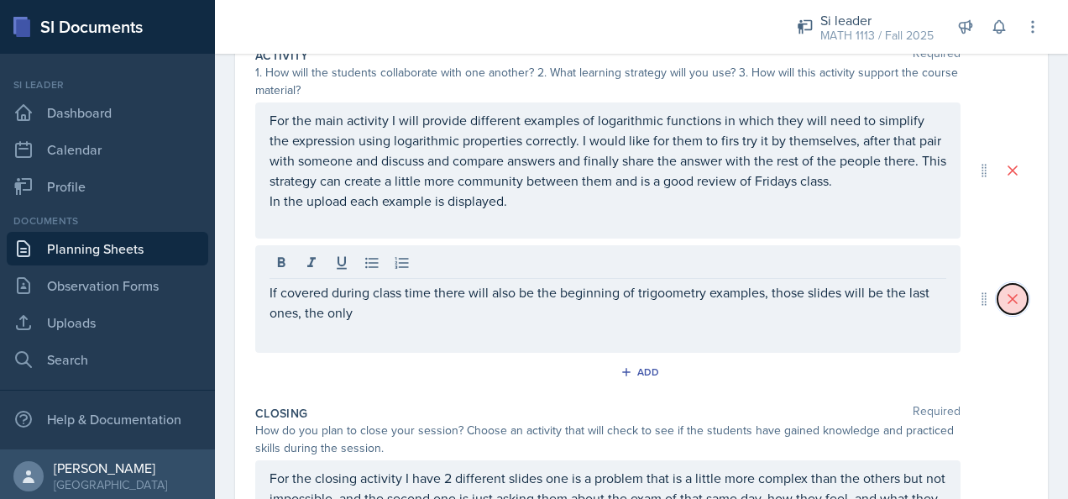
click at [1009, 295] on icon at bounding box center [1013, 299] width 8 height 8
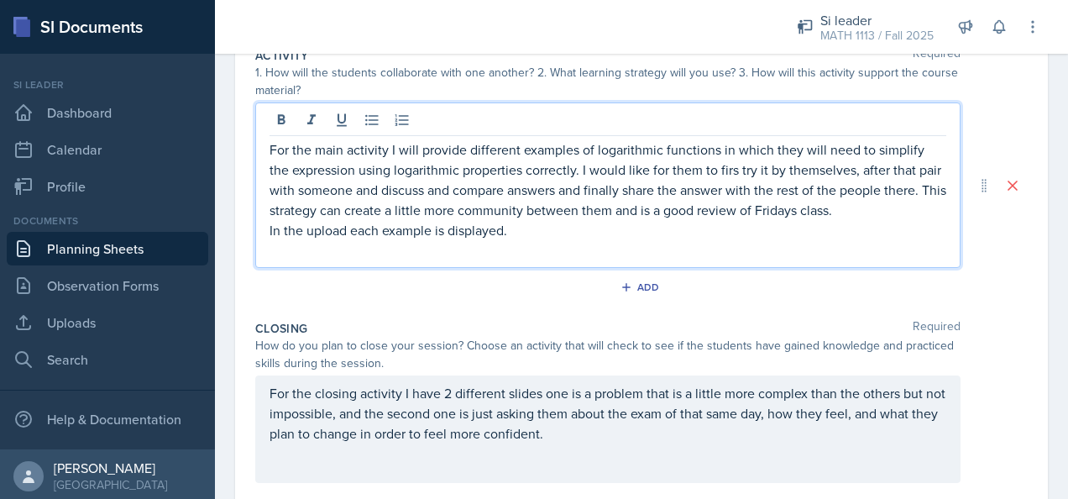
click at [307, 176] on p "For the main activity I will provide different examples of logarithmic function…" at bounding box center [608, 179] width 677 height 81
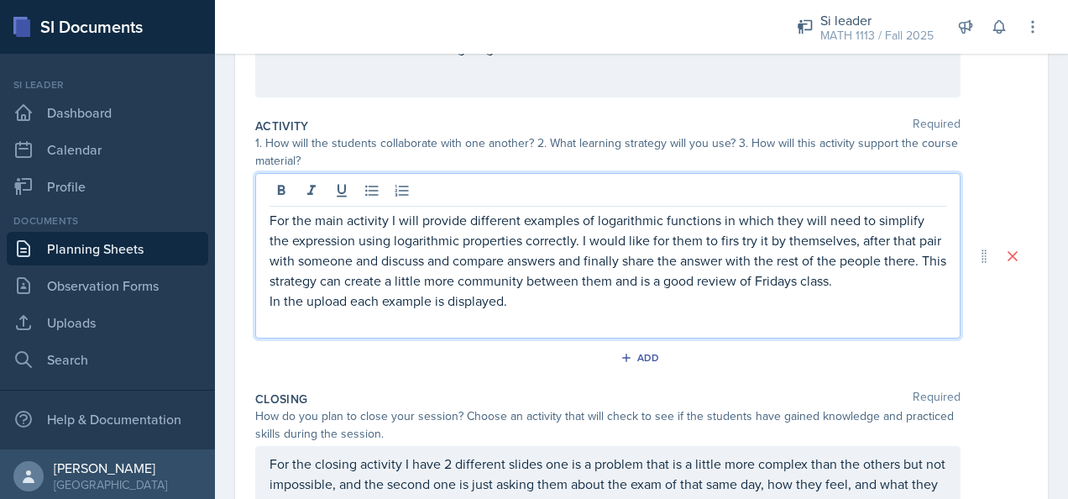
scroll to position [2, 0]
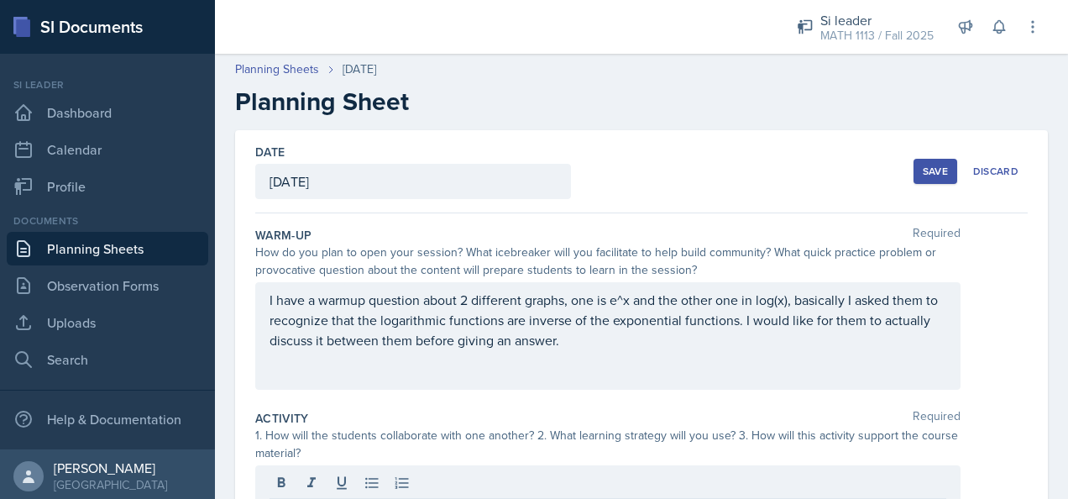
click at [847, 186] on div "Date [DATE] [DATE] 31 1 2 3 4 5 6 7 8 9 10 11 12 13 14 15 16 17 18 19 20 21 22 …" at bounding box center [641, 171] width 773 height 83
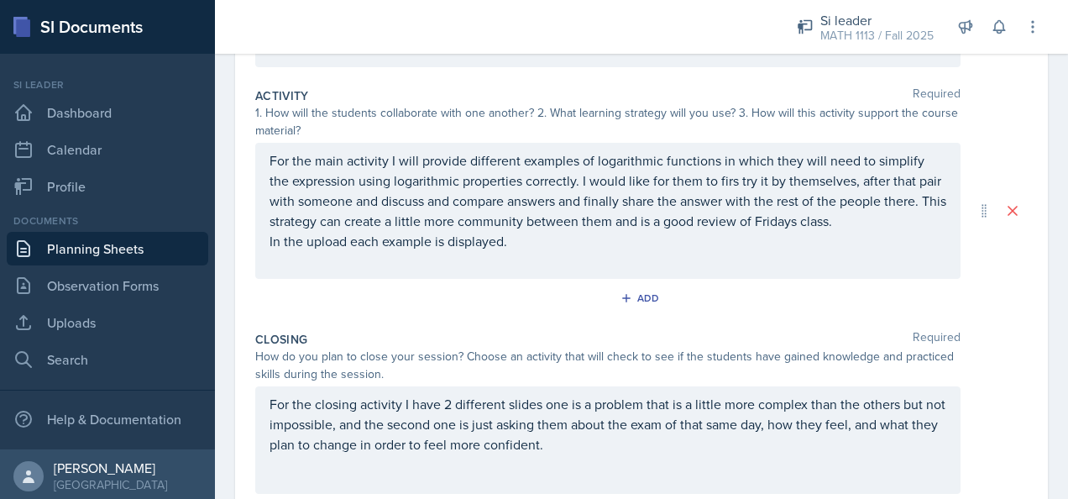
scroll to position [309, 0]
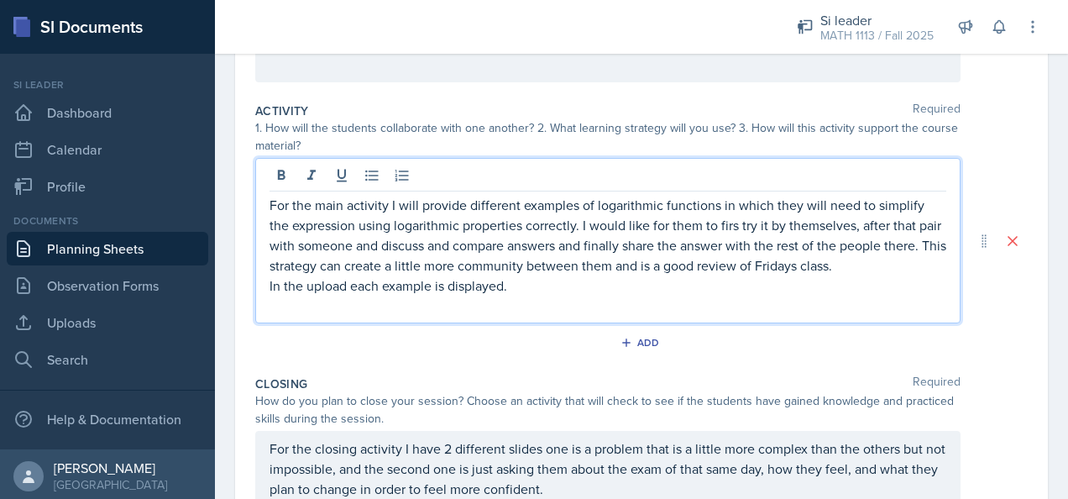
click at [519, 275] on p "In the upload each example is displayed." at bounding box center [608, 285] width 677 height 20
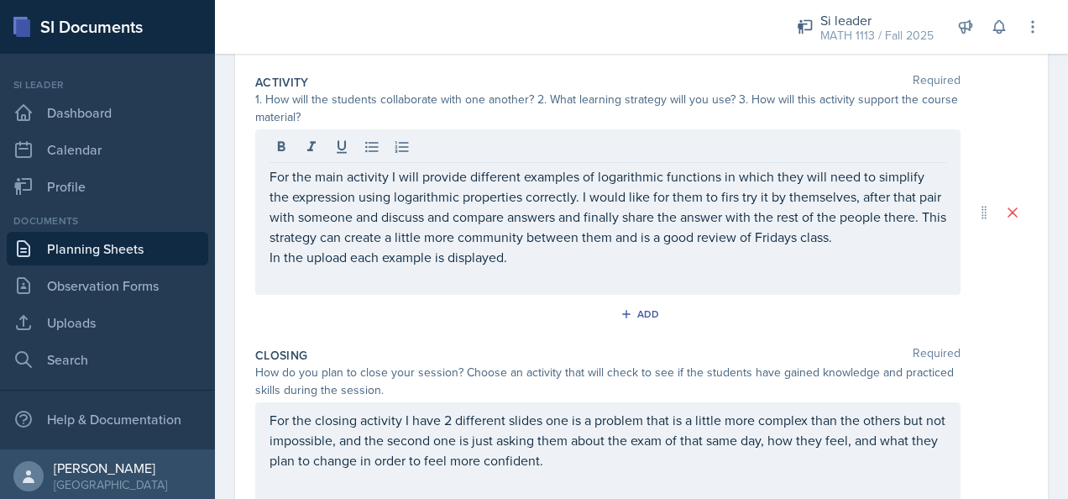
click at [266, 340] on div "Closing Required How do you plan to close your session? Choose an activity that…" at bounding box center [641, 431] width 773 height 183
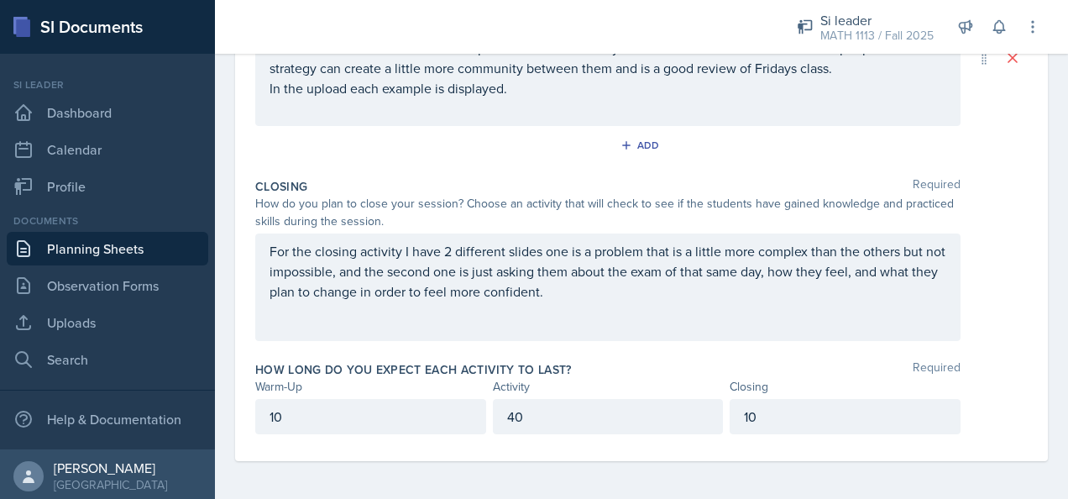
scroll to position [141, 0]
